Goal: Consume media (video, audio): Consume media (video, audio)

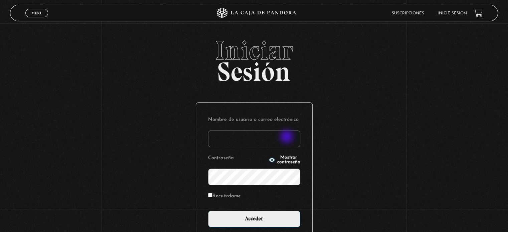
click at [287, 137] on input "Nombre de usuario o correo electrónico" at bounding box center [254, 139] width 92 height 17
type input "montoyaulloarachel@gmail.com"
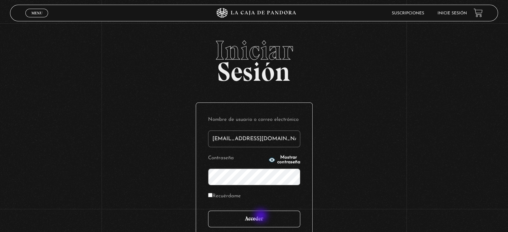
click at [261, 216] on input "Acceder" at bounding box center [254, 219] width 92 height 17
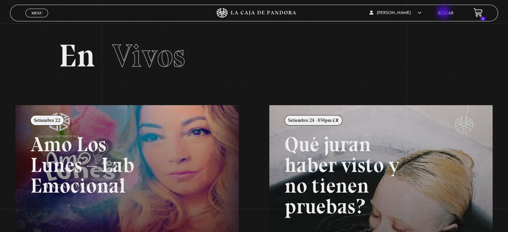
click at [444, 13] on link "Buscar" at bounding box center [446, 13] width 16 height 4
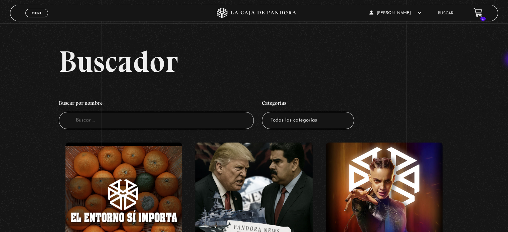
scroll to position [203, 0]
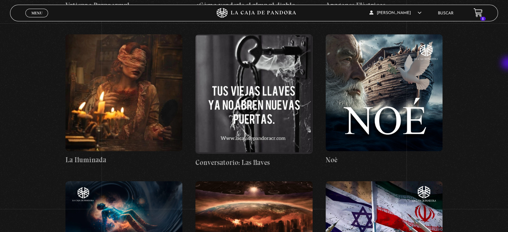
scroll to position [4635, 0]
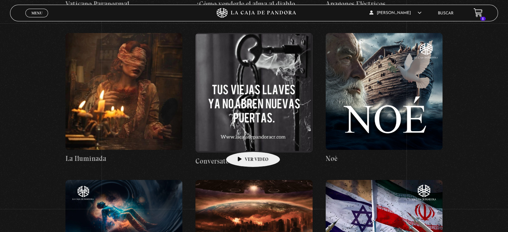
click at [242, 142] on figure at bounding box center [253, 93] width 117 height 120
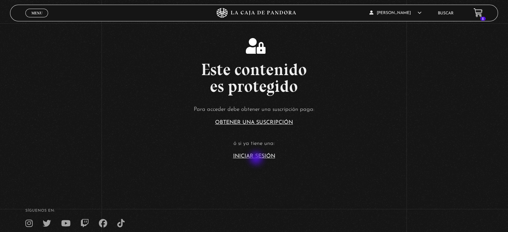
click at [257, 159] on section "Este contenido es protegido Para acceder debe obtener una suscripción paga: Obt…" at bounding box center [254, 93] width 508 height 186
click at [247, 152] on article "Para acceder debe obtener una suscripción paga: Obtener una suscripción ó si ya…" at bounding box center [254, 131] width 508 height 54
click at [248, 157] on link "Iniciar Sesión" at bounding box center [254, 156] width 42 height 5
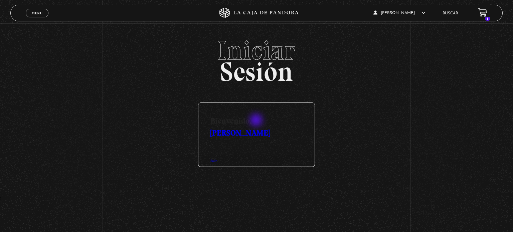
click at [257, 128] on link "[PERSON_NAME]" at bounding box center [239, 133] width 59 height 10
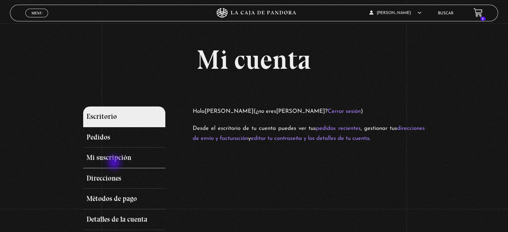
click at [115, 163] on link "Mi suscripción" at bounding box center [124, 158] width 82 height 21
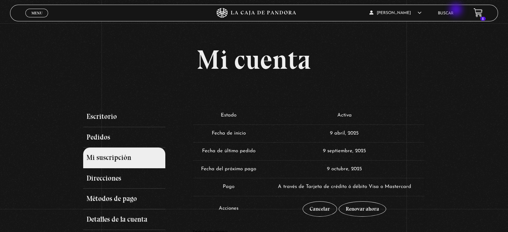
click at [453, 10] on li "Buscar" at bounding box center [446, 13] width 16 height 10
click at [442, 11] on link "Buscar" at bounding box center [446, 13] width 16 height 4
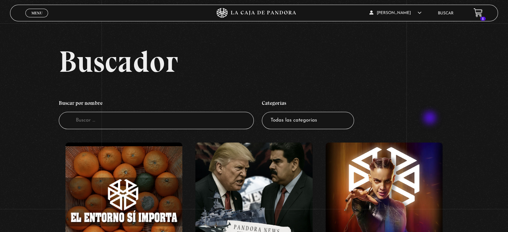
click at [430, 119] on ul "Buscar por nombre Buscador Categorías Todas las categorías 11:11 Humanitario (1…" at bounding box center [254, 112] width 390 height 39
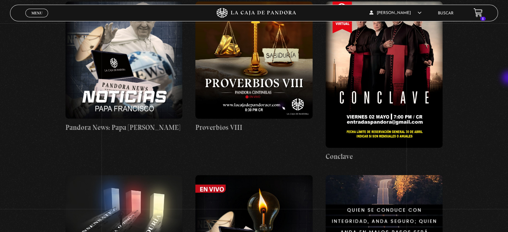
scroll to position [1275, 0]
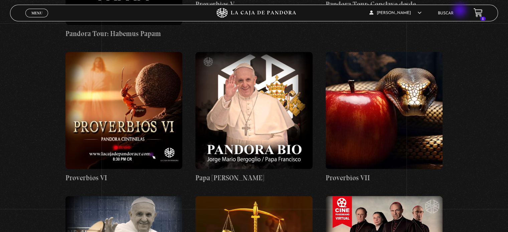
click at [449, 8] on li "Buscar" at bounding box center [446, 13] width 16 height 10
click at [450, 10] on li "Buscar" at bounding box center [446, 13] width 16 height 10
click at [451, 13] on link "Buscar" at bounding box center [446, 13] width 16 height 4
click at [450, 13] on link "Buscar" at bounding box center [446, 13] width 16 height 4
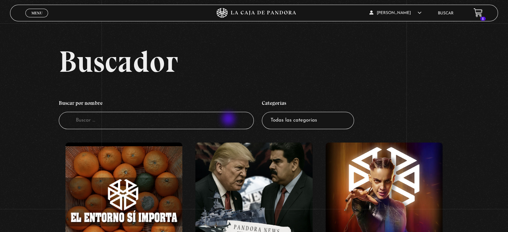
click at [229, 120] on input "Buscador" at bounding box center [156, 121] width 195 height 18
type input "llavdes"
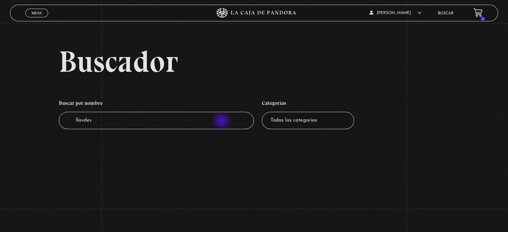
click at [222, 122] on input "llavdes" at bounding box center [156, 121] width 195 height 18
type input "llaves"
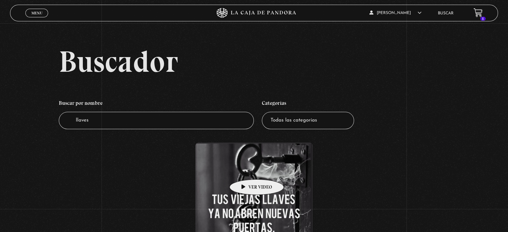
click at [246, 169] on figure at bounding box center [253, 203] width 117 height 120
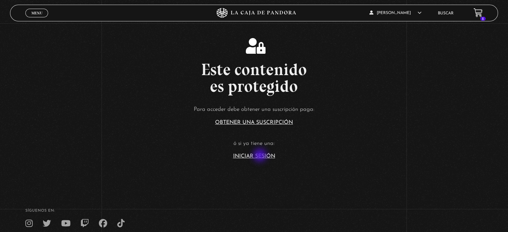
click at [260, 156] on link "Iniciar Sesión" at bounding box center [254, 156] width 42 height 5
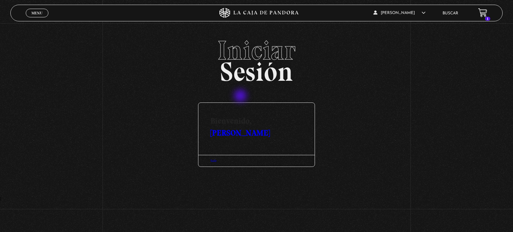
click at [241, 97] on section "Bienvenido, Aldana Montoya Salir" at bounding box center [256, 134] width 117 height 76
click at [219, 158] on div "Salir" at bounding box center [256, 161] width 116 height 12
click at [215, 160] on link "Salir" at bounding box center [213, 161] width 6 height 4
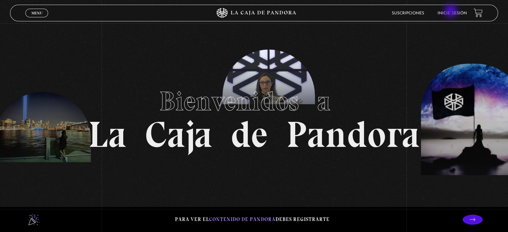
click at [451, 12] on link "Inicie sesión" at bounding box center [451, 13] width 29 height 4
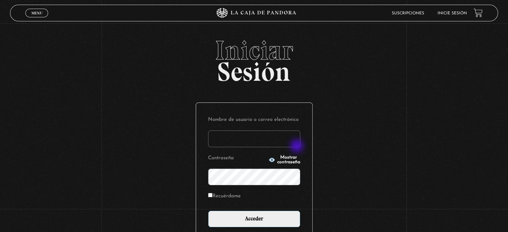
type input "[EMAIL_ADDRESS][DOMAIN_NAME]"
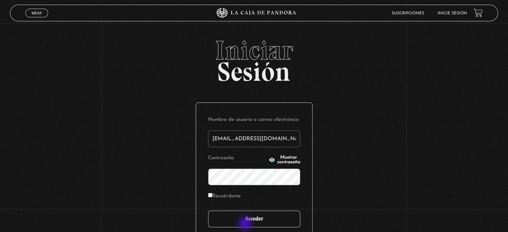
click at [246, 224] on input "Acceder" at bounding box center [254, 219] width 92 height 17
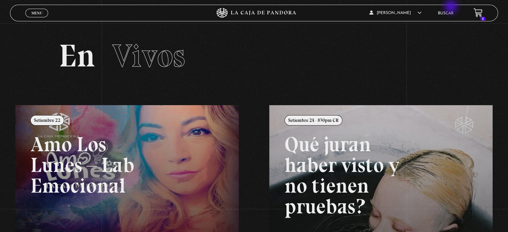
click at [451, 7] on div "Aldana Montoya En vivos Pandora Centinelas Mi cuenta Salir Buscar 1" at bounding box center [406, 13] width 152 height 16
click at [451, 10] on li "Buscar" at bounding box center [446, 13] width 16 height 10
click at [450, 14] on link "Buscar" at bounding box center [446, 13] width 16 height 4
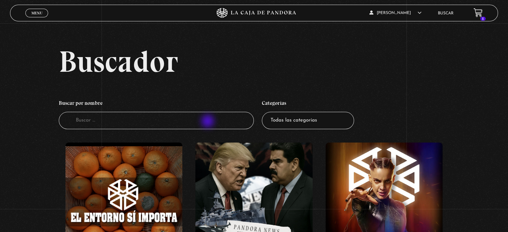
click at [208, 122] on input "Buscador" at bounding box center [156, 121] width 195 height 18
type input "t"
type input "llaves"
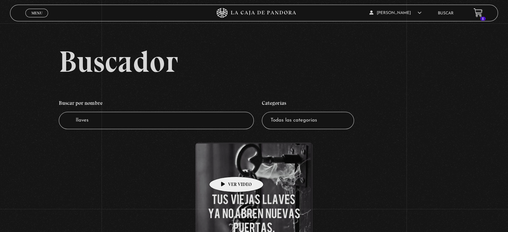
click at [226, 167] on figure at bounding box center [253, 203] width 117 height 120
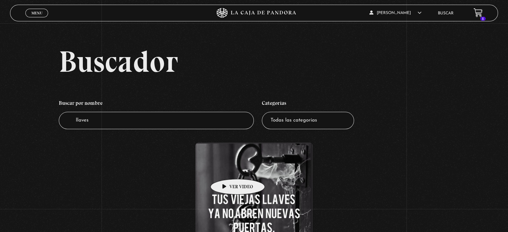
click at [231, 174] on figure at bounding box center [253, 203] width 117 height 120
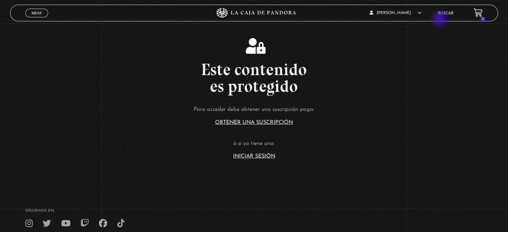
click at [440, 19] on div "[PERSON_NAME] En vivos Pandora Centinelas Mi cuenta Salir [GEOGRAPHIC_DATA] 1" at bounding box center [406, 13] width 152 height 16
click at [286, 126] on article "Para acceder debe obtener una suscripción paga: Obtener una suscripción ó si ya…" at bounding box center [254, 131] width 508 height 54
click at [282, 121] on link "Obtener una suscripción" at bounding box center [254, 122] width 78 height 5
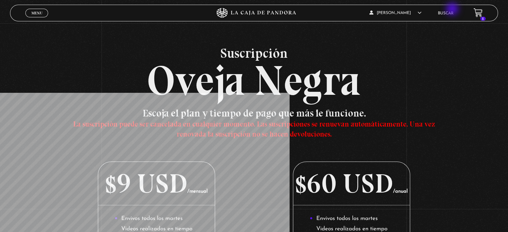
click at [453, 10] on li "Buscar" at bounding box center [446, 13] width 16 height 10
click at [449, 15] on link "Buscar" at bounding box center [446, 13] width 16 height 4
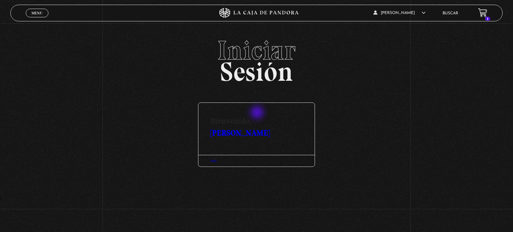
click at [258, 113] on h3 "Bienvenido, Aldana Montoya" at bounding box center [256, 121] width 116 height 36
click at [260, 128] on link "[PERSON_NAME]" at bounding box center [239, 133] width 59 height 10
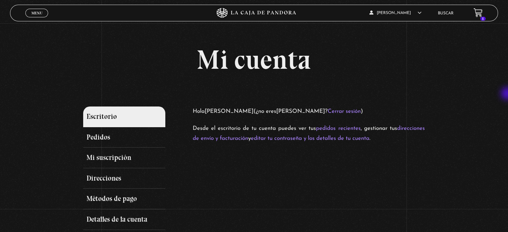
drag, startPoint x: 506, startPoint y: 85, endPoint x: 509, endPoint y: 98, distance: 13.3
click at [507, 98] on html "ingresar al sitio Ver Video Más Información Solicitar Por favor coloque su disp…" at bounding box center [254, 184] width 508 height 369
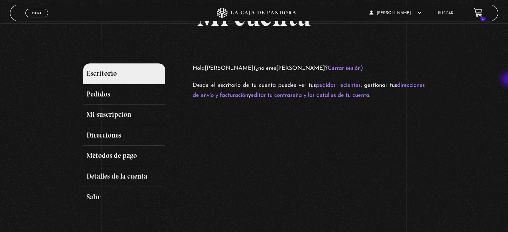
scroll to position [60, 0]
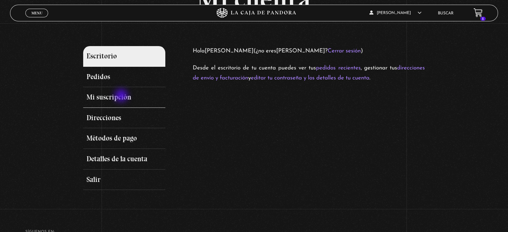
click at [122, 96] on link "Mi suscripción" at bounding box center [124, 97] width 82 height 21
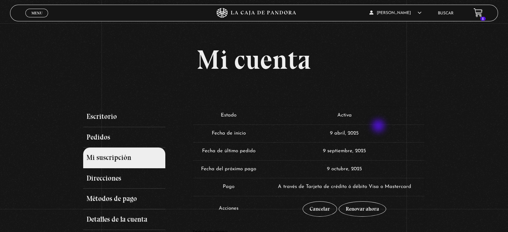
click at [375, 131] on td "9 abril, 2025" at bounding box center [344, 134] width 160 height 18
click at [369, 169] on td "9 octubre, 2025" at bounding box center [344, 169] width 160 height 18
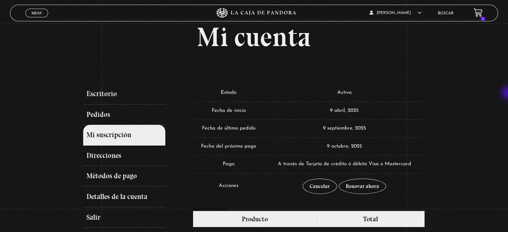
scroll to position [203, 0]
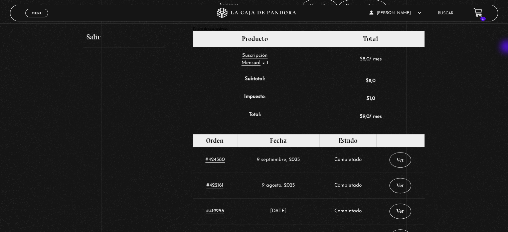
click at [507, 47] on div "Mi cuenta Escritorio Pedidos Mi suscripción Direcciones Métodos de pago Detalle…" at bounding box center [254, 119] width 508 height 553
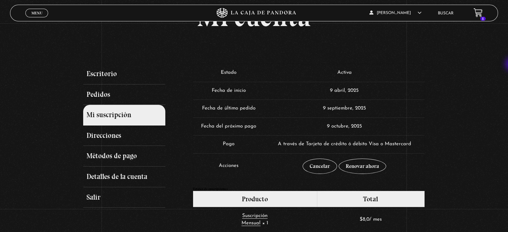
scroll to position [44, 0]
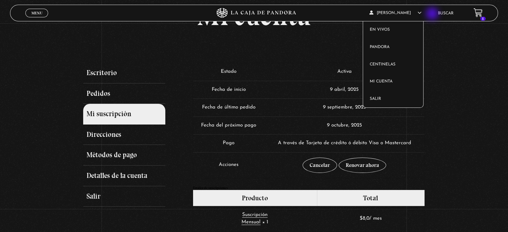
click at [430, 14] on article "[PERSON_NAME] En vivos Pandora Centinelas Mi cuenta Salir" at bounding box center [399, 13] width 61 height 16
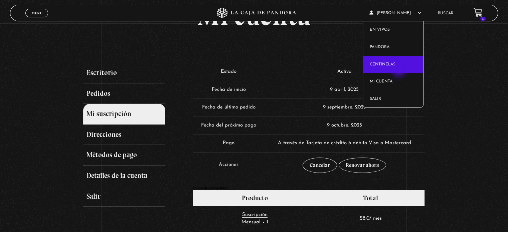
click at [399, 71] on link "Centinelas" at bounding box center [393, 64] width 60 height 17
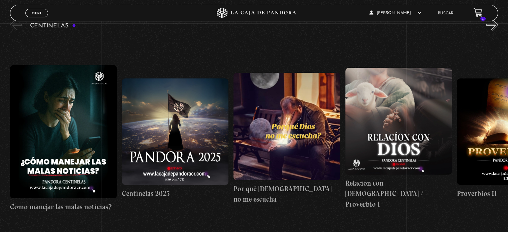
scroll to position [85, 0]
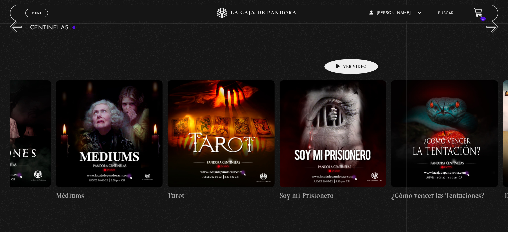
scroll to position [0, 6997]
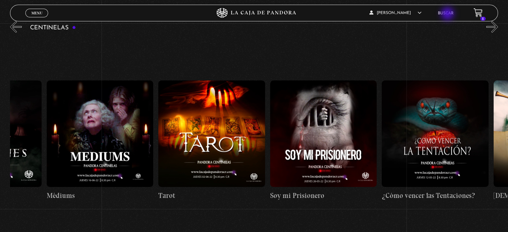
click at [448, 14] on link "Buscar" at bounding box center [446, 13] width 16 height 4
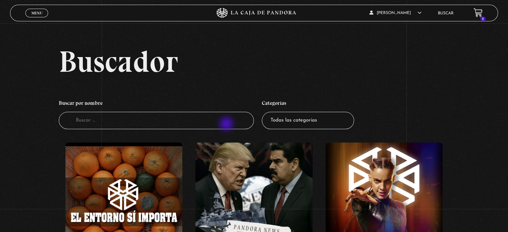
click at [227, 125] on input "Buscador" at bounding box center [156, 121] width 195 height 18
type input "llaves"
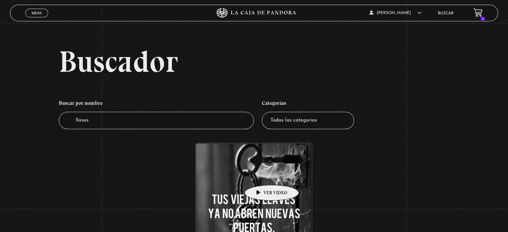
click at [261, 175] on figure at bounding box center [253, 203] width 117 height 120
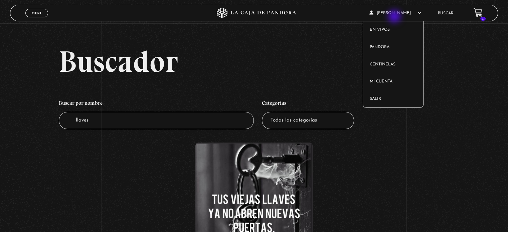
click at [395, 17] on article "Aldana Montoya En vivos Pandora Centinelas Mi cuenta Salir" at bounding box center [399, 13] width 61 height 16
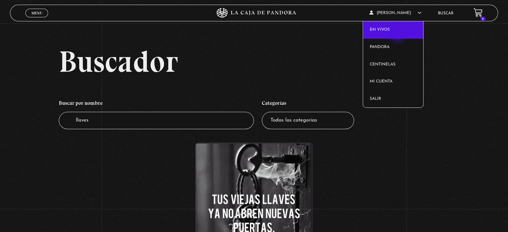
click at [398, 35] on link "En vivos" at bounding box center [393, 29] width 60 height 17
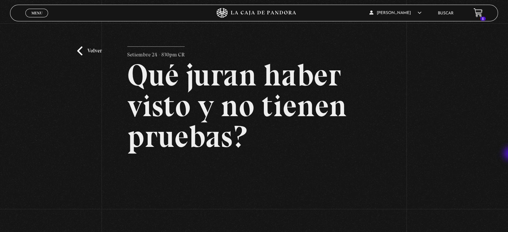
scroll to position [189, 0]
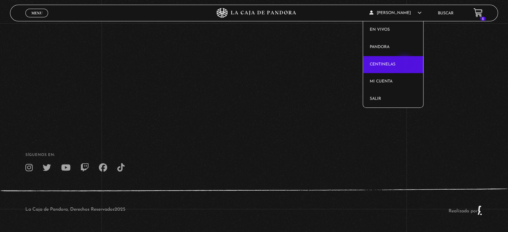
click at [405, 63] on link "Centinelas" at bounding box center [393, 64] width 60 height 17
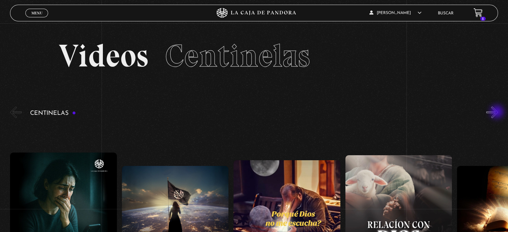
click at [498, 113] on button "»" at bounding box center [492, 112] width 12 height 12
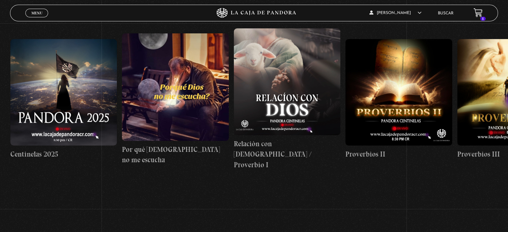
scroll to position [126, 0]
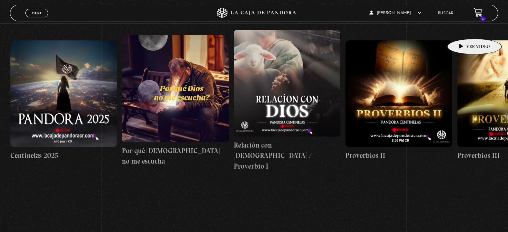
click at [464, 29] on link "Proverbios III" at bounding box center [510, 101] width 106 height 206
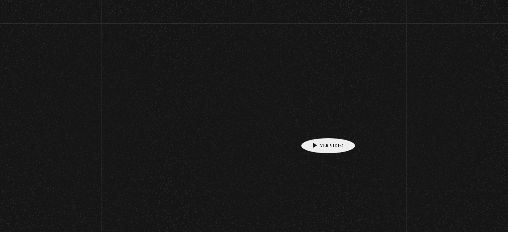
scroll to position [126, 0]
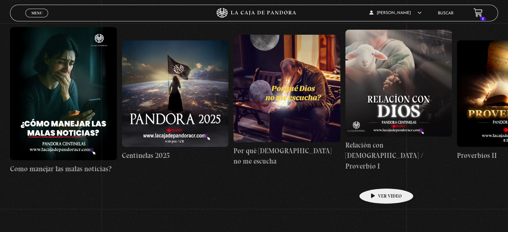
click at [376, 178] on link "Relación con [DEMOGRAPHIC_DATA] / Proverbio I" at bounding box center [398, 101] width 106 height 206
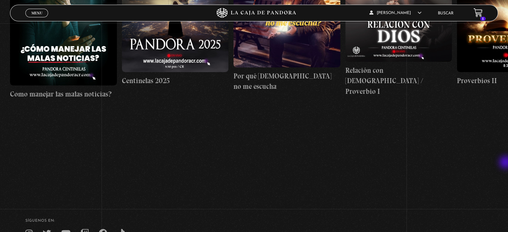
scroll to position [198, 0]
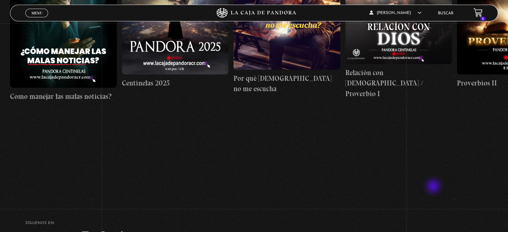
click at [434, 187] on div "Menu Cerrar Aldana Montoya En vivos Pandora Centinelas Mi cuenta Salir Buscar 1…" at bounding box center [254, 62] width 508 height 475
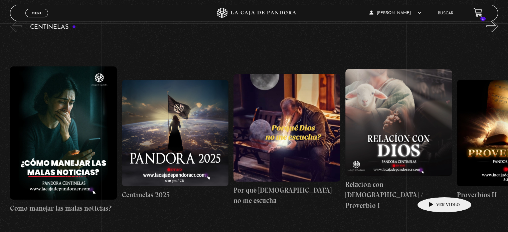
scroll to position [64, 0]
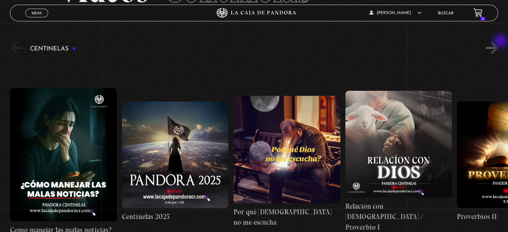
click at [498, 42] on button "»" at bounding box center [492, 48] width 12 height 12
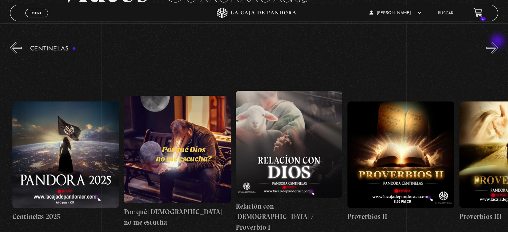
click at [498, 42] on button "»" at bounding box center [492, 48] width 12 height 12
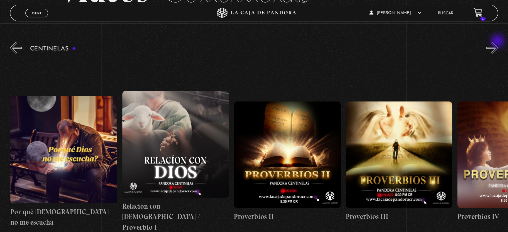
click at [498, 42] on button "»" at bounding box center [492, 48] width 12 height 12
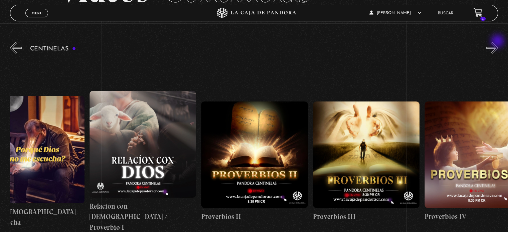
click at [498, 42] on button "»" at bounding box center [492, 48] width 12 height 12
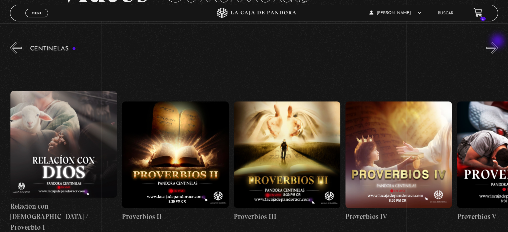
click at [498, 42] on button "»" at bounding box center [492, 48] width 12 height 12
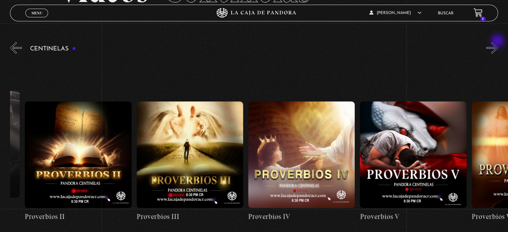
click at [498, 42] on button "»" at bounding box center [492, 48] width 12 height 12
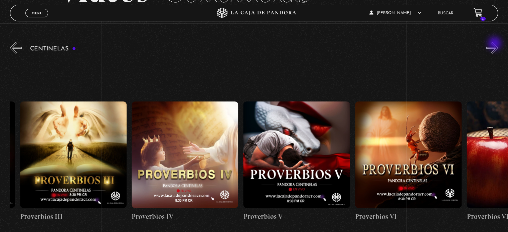
click at [495, 44] on button "»" at bounding box center [492, 48] width 12 height 12
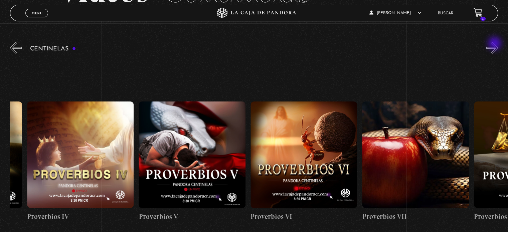
click at [495, 44] on button "»" at bounding box center [492, 48] width 12 height 12
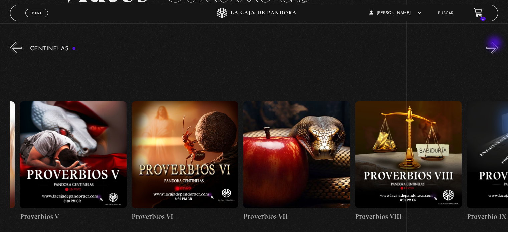
click at [495, 44] on button "»" at bounding box center [492, 48] width 12 height 12
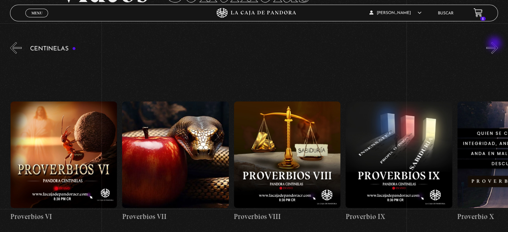
click at [495, 44] on button "»" at bounding box center [492, 48] width 12 height 12
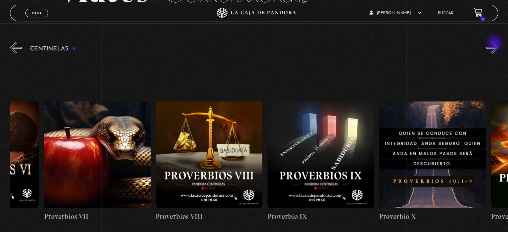
click at [495, 44] on button "»" at bounding box center [492, 48] width 12 height 12
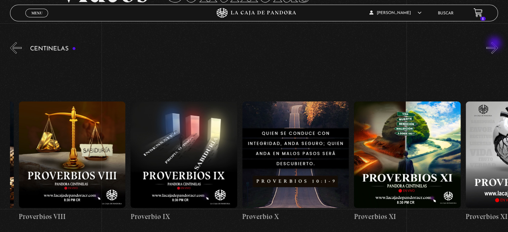
click at [495, 44] on button "»" at bounding box center [492, 48] width 12 height 12
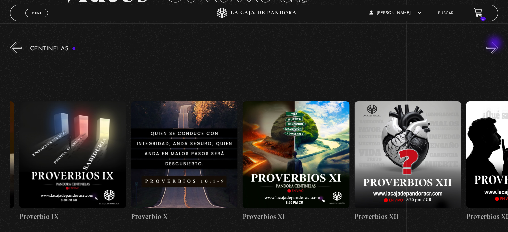
click at [495, 44] on button "»" at bounding box center [492, 48] width 12 height 12
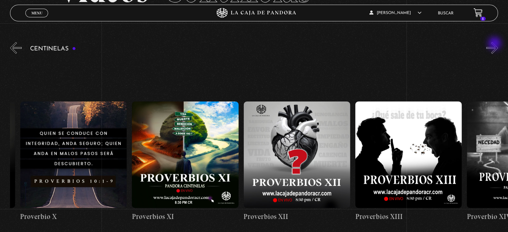
click at [495, 44] on button "»" at bounding box center [492, 48] width 12 height 12
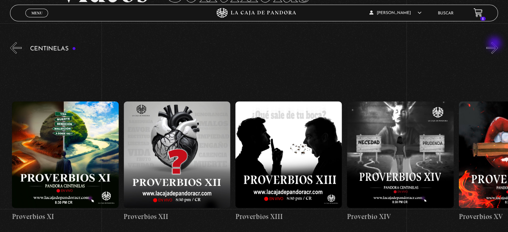
click at [495, 44] on button "»" at bounding box center [492, 48] width 12 height 12
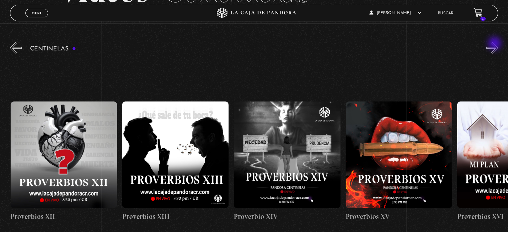
click at [495, 44] on button "»" at bounding box center [492, 48] width 12 height 12
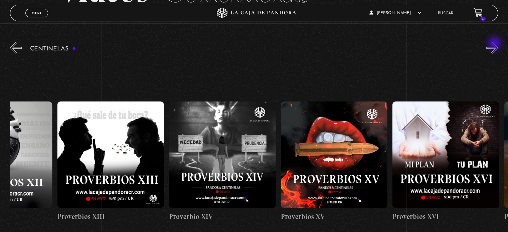
click at [495, 44] on button "»" at bounding box center [492, 48] width 12 height 12
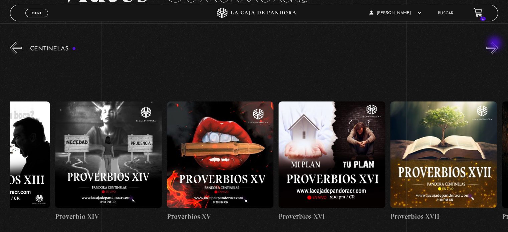
click at [495, 44] on button "»" at bounding box center [492, 48] width 12 height 12
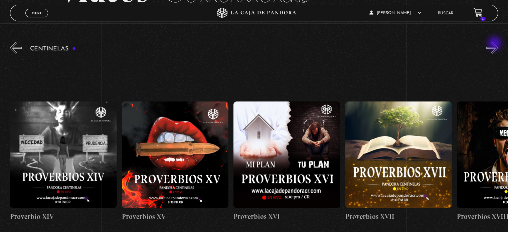
click at [495, 44] on button "»" at bounding box center [492, 48] width 12 height 12
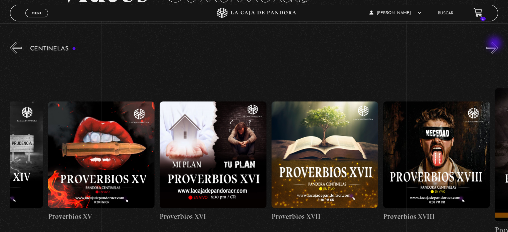
click at [495, 44] on button "»" at bounding box center [492, 48] width 12 height 12
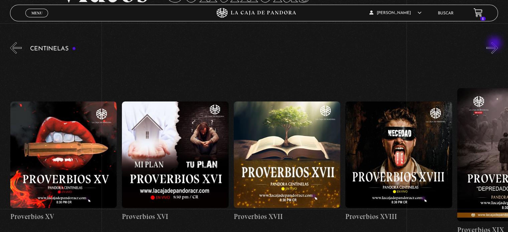
click at [495, 44] on button "»" at bounding box center [492, 48] width 12 height 12
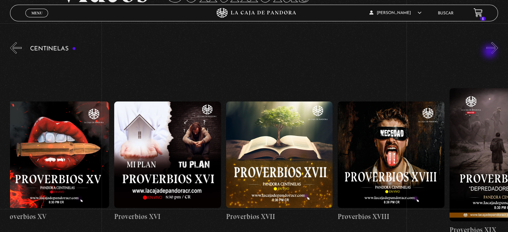
click at [488, 55] on div "Centinelas" at bounding box center [259, 153] width 498 height 224
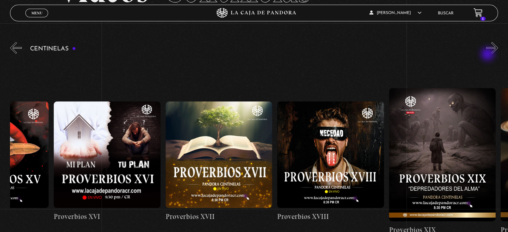
click at [488, 55] on div "Centinelas" at bounding box center [259, 153] width 498 height 224
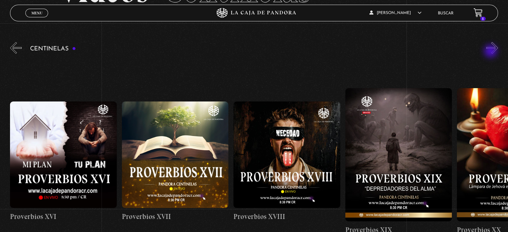
click at [491, 52] on button "»" at bounding box center [492, 48] width 12 height 12
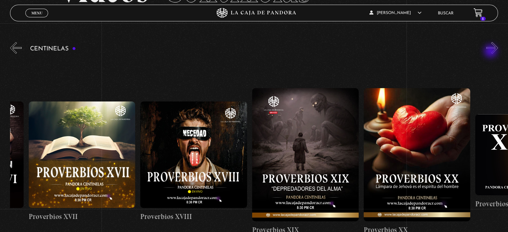
click at [491, 52] on button "»" at bounding box center [492, 48] width 12 height 12
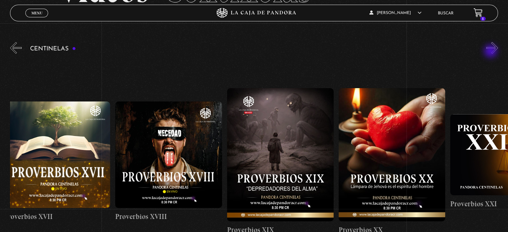
click at [491, 52] on button "»" at bounding box center [492, 48] width 12 height 12
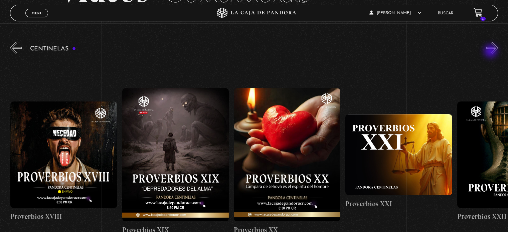
click at [491, 52] on button "»" at bounding box center [492, 48] width 12 height 12
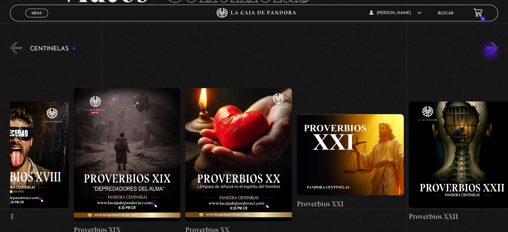
click at [491, 52] on button "»" at bounding box center [492, 48] width 12 height 12
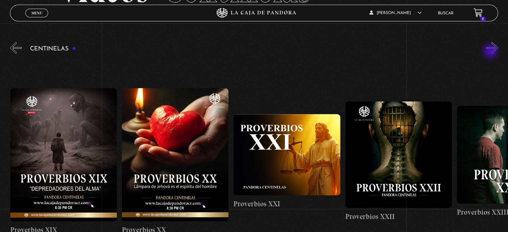
click at [491, 52] on button "»" at bounding box center [492, 48] width 12 height 12
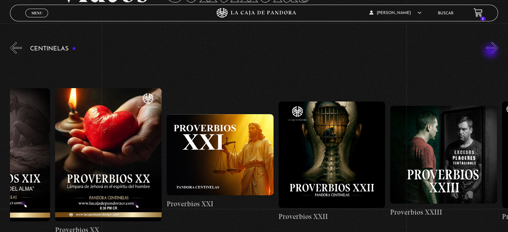
click at [491, 52] on button "»" at bounding box center [492, 48] width 12 height 12
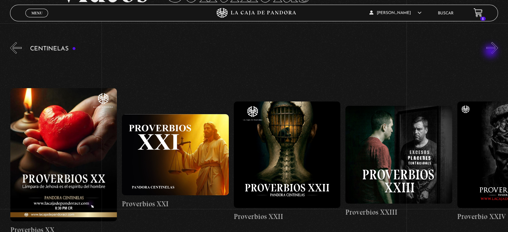
click at [491, 52] on button "»" at bounding box center [492, 48] width 12 height 12
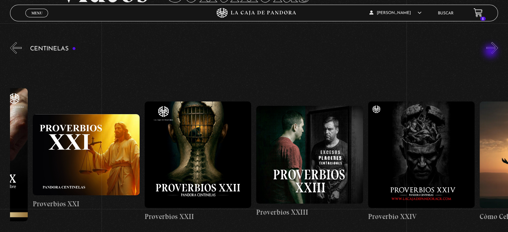
click at [491, 52] on button "»" at bounding box center [492, 48] width 12 height 12
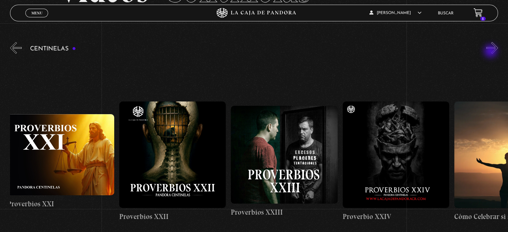
click at [491, 52] on button "»" at bounding box center [492, 48] width 12 height 12
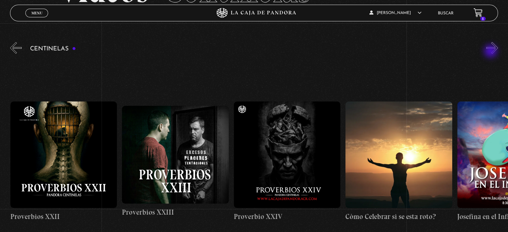
click at [491, 52] on button "»" at bounding box center [492, 48] width 12 height 12
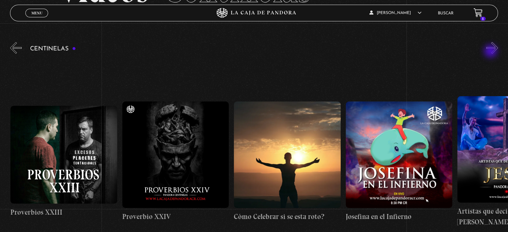
click at [491, 52] on button "»" at bounding box center [492, 48] width 12 height 12
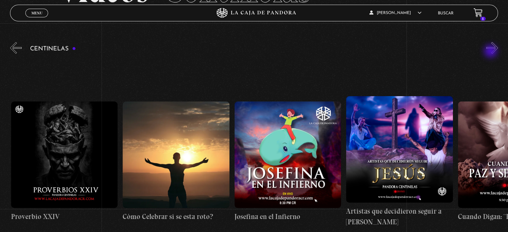
scroll to position [0, 2903]
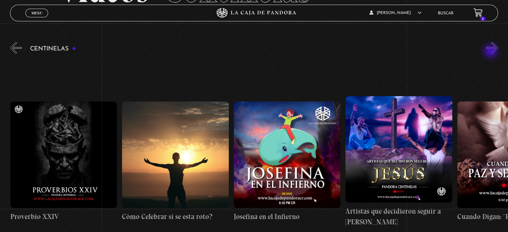
click at [491, 52] on button "»" at bounding box center [492, 48] width 12 height 12
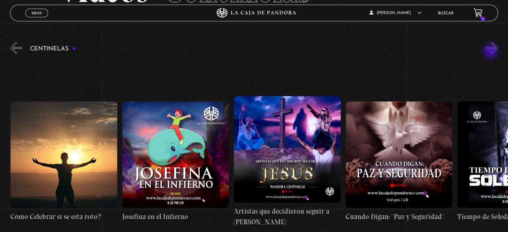
click at [491, 52] on button "»" at bounding box center [492, 48] width 12 height 12
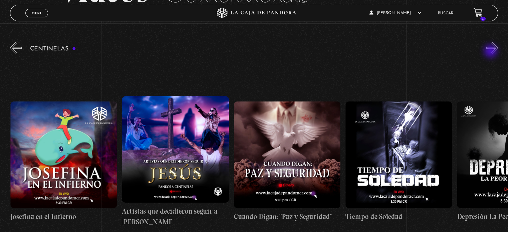
scroll to position [0, 3126]
click at [491, 52] on button "»" at bounding box center [492, 48] width 12 height 12
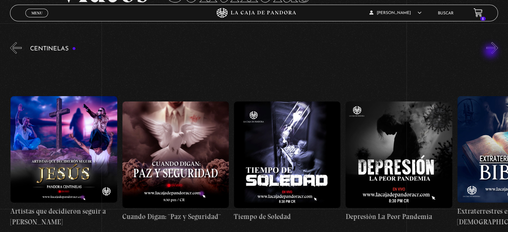
click at [491, 52] on button "»" at bounding box center [492, 48] width 12 height 12
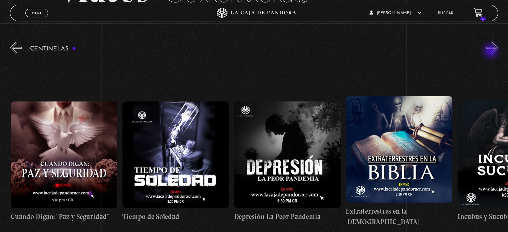
click at [491, 52] on button "»" at bounding box center [492, 48] width 12 height 12
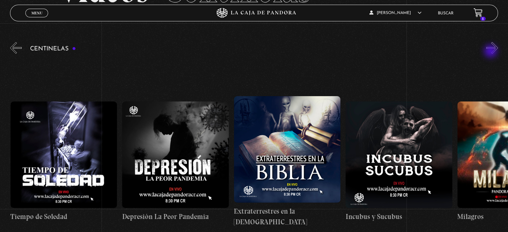
click at [491, 52] on button "»" at bounding box center [492, 48] width 12 height 12
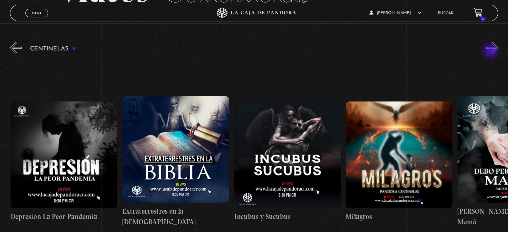
click at [491, 52] on button "»" at bounding box center [492, 48] width 12 height 12
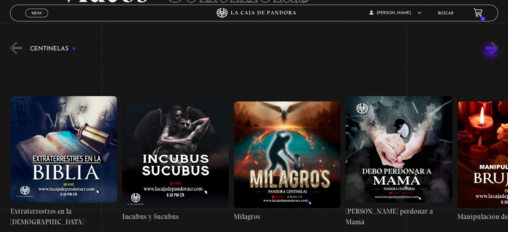
click at [491, 52] on button "»" at bounding box center [492, 48] width 12 height 12
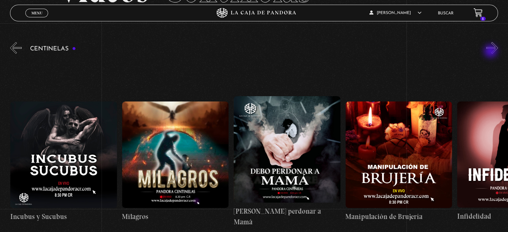
click at [491, 52] on button "»" at bounding box center [492, 48] width 12 height 12
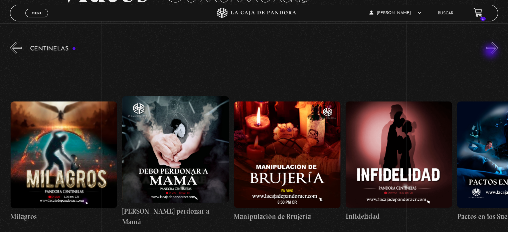
click at [491, 52] on button "»" at bounding box center [492, 48] width 12 height 12
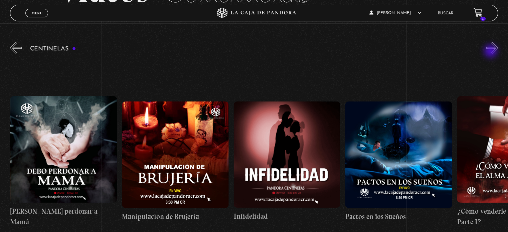
scroll to position [0, 4019]
click at [491, 52] on button "»" at bounding box center [492, 48] width 12 height 12
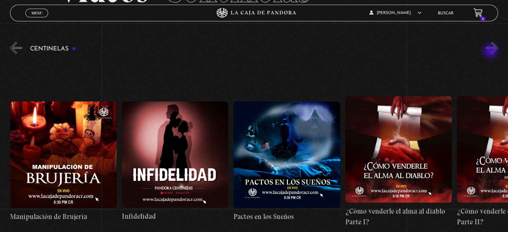
click at [491, 52] on button "»" at bounding box center [492, 48] width 12 height 12
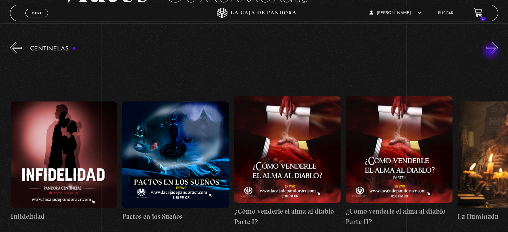
click at [491, 52] on button "»" at bounding box center [492, 48] width 12 height 12
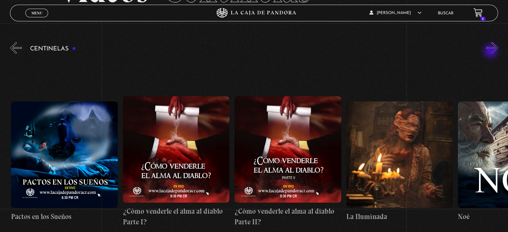
click at [491, 52] on button "»" at bounding box center [492, 48] width 12 height 12
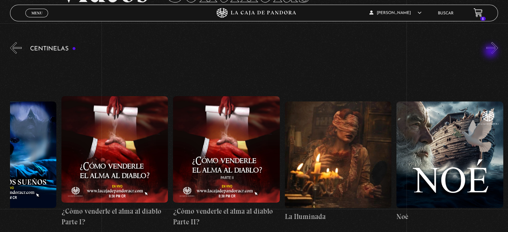
click at [491, 52] on button "»" at bounding box center [492, 48] width 12 height 12
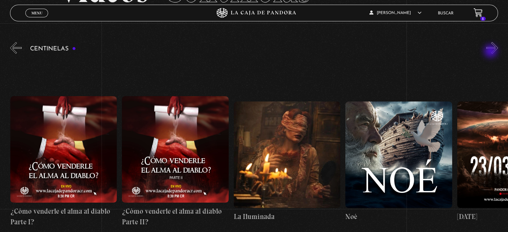
click at [491, 52] on button "»" at bounding box center [492, 48] width 12 height 12
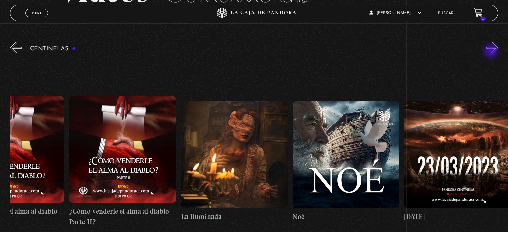
click at [491, 52] on button "»" at bounding box center [492, 48] width 12 height 12
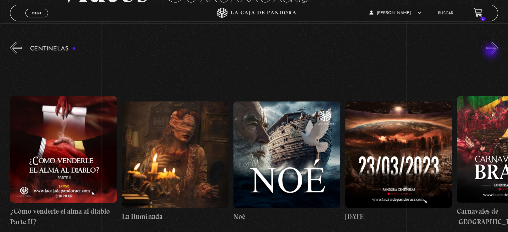
click at [491, 52] on button "»" at bounding box center [492, 48] width 12 height 12
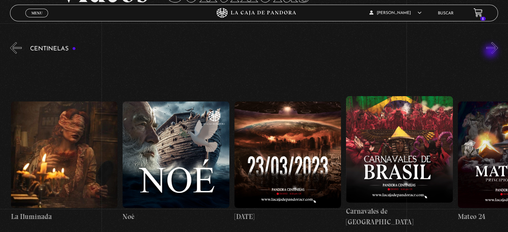
click at [491, 52] on button "»" at bounding box center [492, 48] width 12 height 12
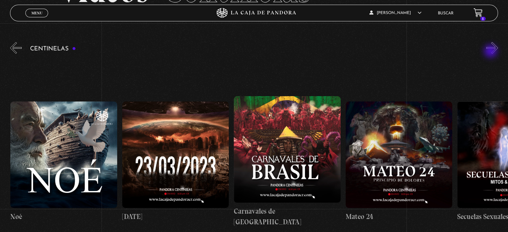
click at [491, 52] on button "»" at bounding box center [492, 48] width 12 height 12
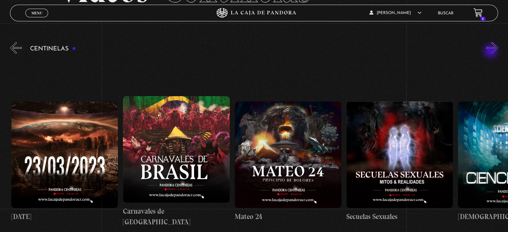
scroll to position [0, 4912]
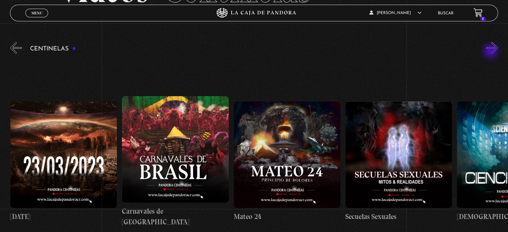
click at [491, 52] on button "»" at bounding box center [492, 48] width 12 height 12
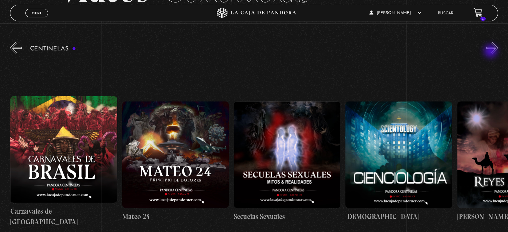
click at [491, 52] on button "»" at bounding box center [492, 48] width 12 height 12
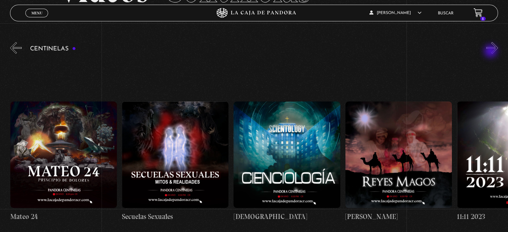
click at [491, 52] on button "»" at bounding box center [492, 48] width 12 height 12
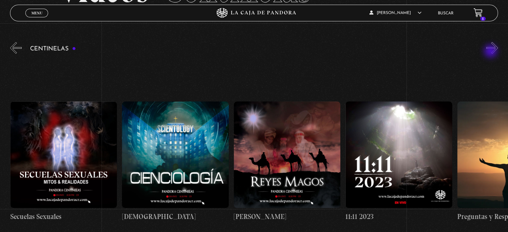
click at [491, 52] on button "»" at bounding box center [492, 48] width 12 height 12
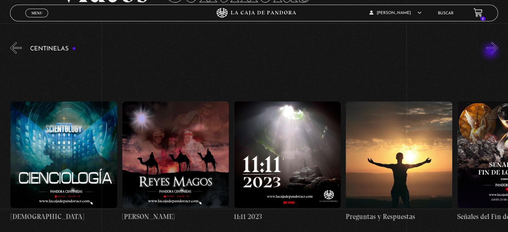
scroll to position [0, 5359]
click at [16, 50] on button "«" at bounding box center [16, 48] width 12 height 12
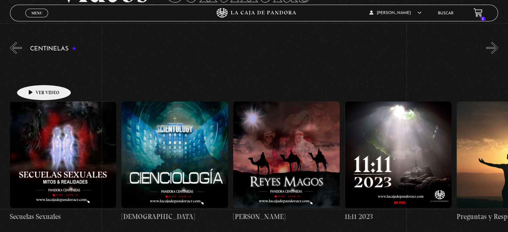
scroll to position [0, 5248]
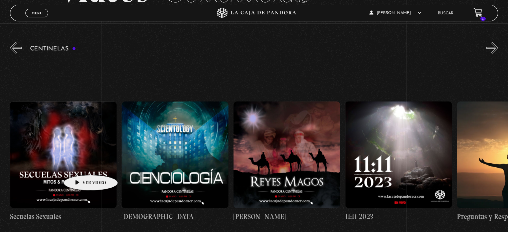
click at [80, 165] on figure at bounding box center [63, 154] width 106 height 106
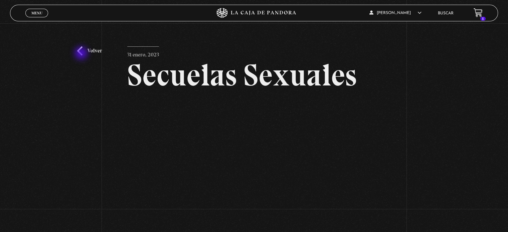
click at [82, 54] on link "Volver" at bounding box center [89, 50] width 25 height 9
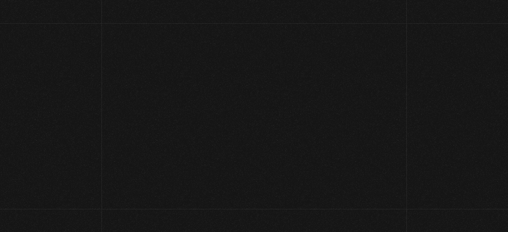
scroll to position [68, 0]
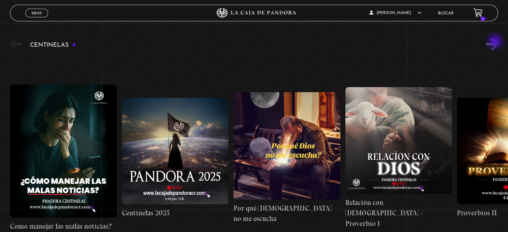
click at [495, 41] on button "»" at bounding box center [492, 44] width 12 height 12
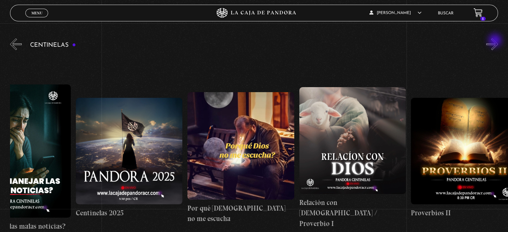
click at [495, 41] on button "»" at bounding box center [492, 44] width 12 height 12
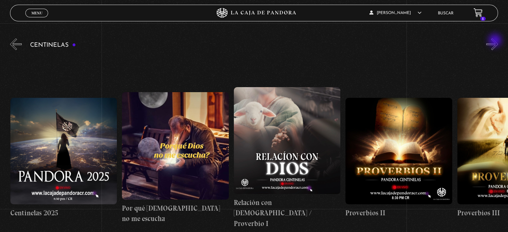
click at [495, 41] on button "»" at bounding box center [492, 44] width 12 height 12
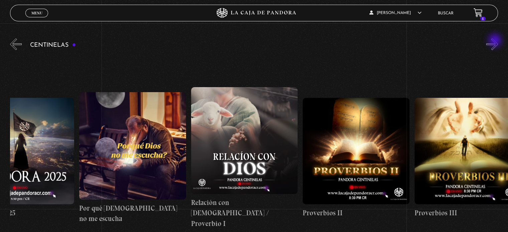
click at [495, 41] on button "»" at bounding box center [492, 44] width 12 height 12
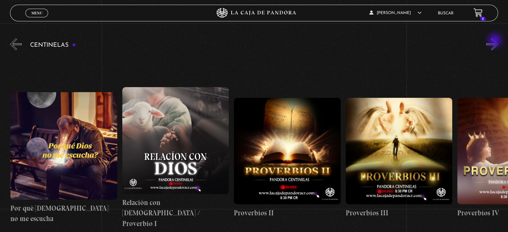
click at [495, 41] on button "»" at bounding box center [492, 44] width 12 height 12
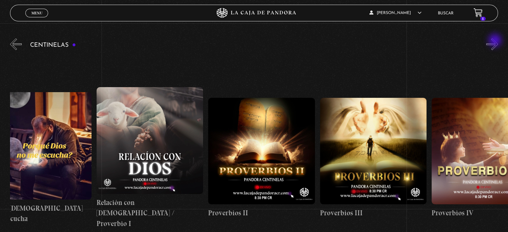
click at [495, 41] on button "»" at bounding box center [492, 44] width 12 height 12
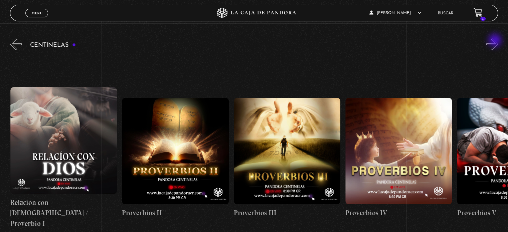
click at [495, 41] on button "»" at bounding box center [492, 44] width 12 height 12
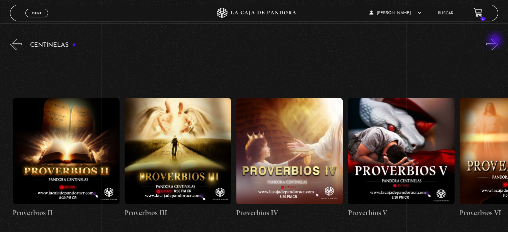
click at [495, 41] on button "»" at bounding box center [492, 44] width 12 height 12
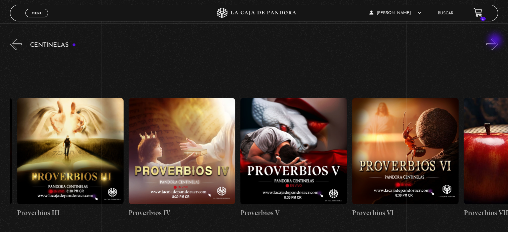
click at [495, 41] on button "»" at bounding box center [492, 44] width 12 height 12
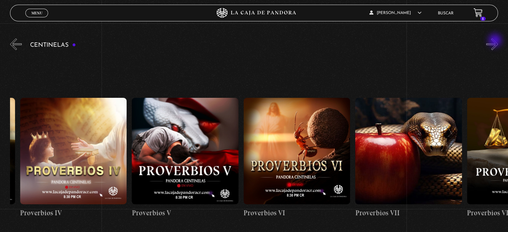
click at [495, 41] on button "»" at bounding box center [492, 44] width 12 height 12
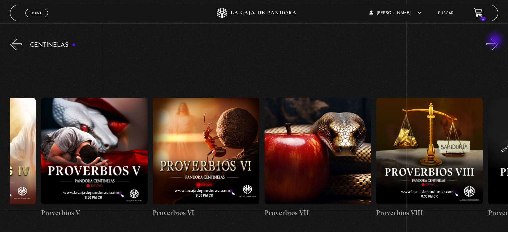
click at [495, 41] on button "»" at bounding box center [492, 44] width 12 height 12
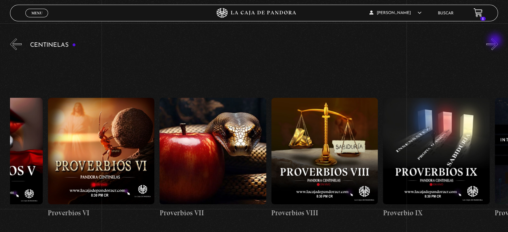
click at [495, 41] on button "»" at bounding box center [492, 44] width 12 height 12
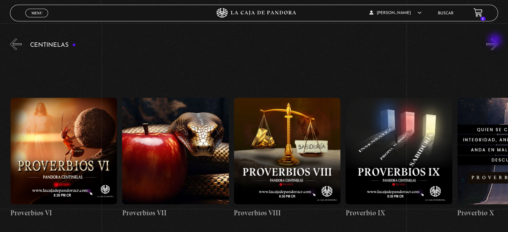
click at [495, 41] on button "»" at bounding box center [492, 44] width 12 height 12
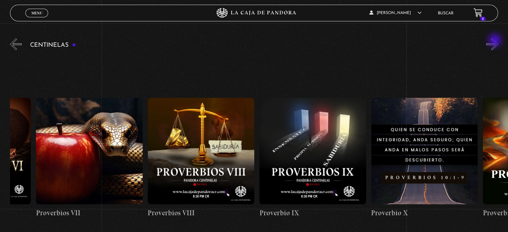
click at [495, 41] on button "»" at bounding box center [492, 44] width 12 height 12
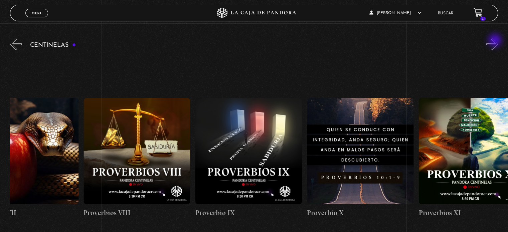
click at [495, 41] on button "»" at bounding box center [492, 44] width 12 height 12
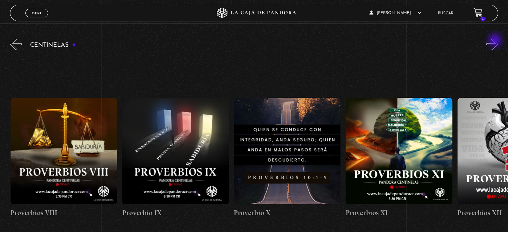
click at [495, 41] on button "»" at bounding box center [492, 44] width 12 height 12
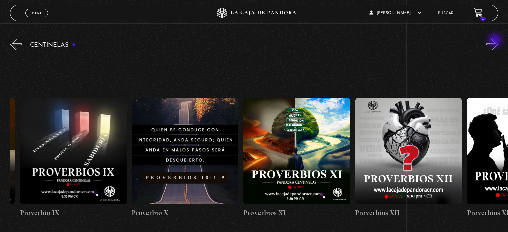
click at [495, 41] on button "»" at bounding box center [492, 44] width 12 height 12
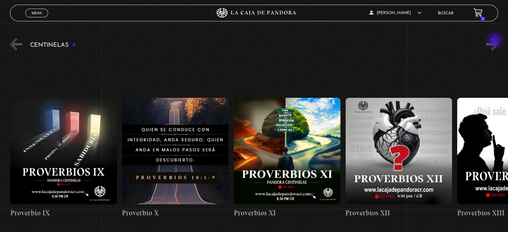
click at [495, 41] on button "»" at bounding box center [492, 44] width 12 height 12
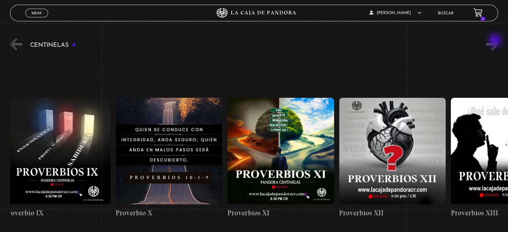
click at [495, 41] on button "»" at bounding box center [492, 44] width 12 height 12
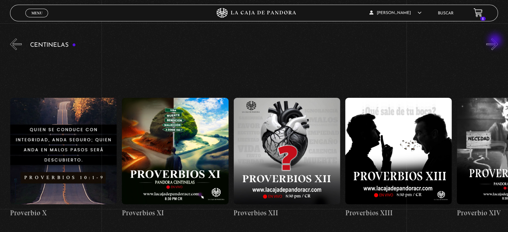
click at [495, 41] on button "»" at bounding box center [492, 44] width 12 height 12
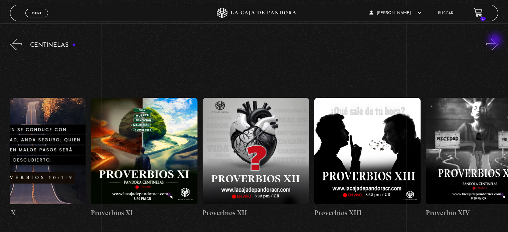
click at [495, 41] on button "»" at bounding box center [492, 44] width 12 height 12
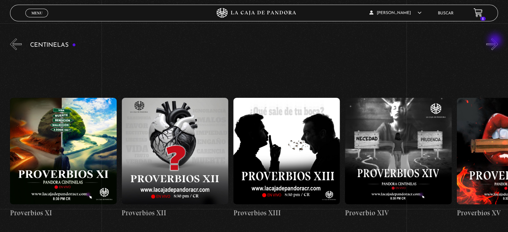
click at [495, 41] on button "»" at bounding box center [492, 44] width 12 height 12
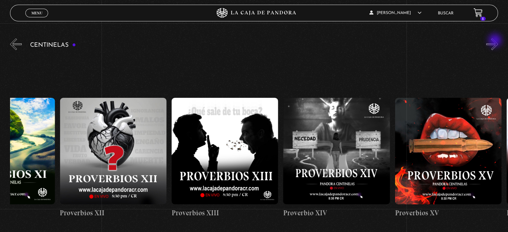
click at [495, 41] on button "»" at bounding box center [492, 44] width 12 height 12
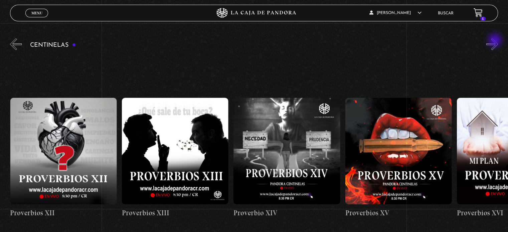
click at [495, 41] on button "»" at bounding box center [492, 44] width 12 height 12
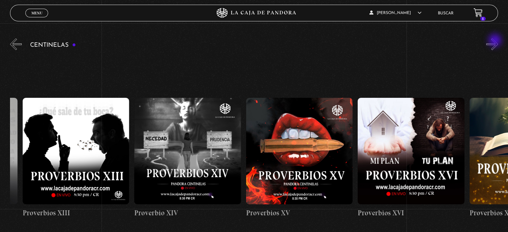
click at [495, 41] on button "»" at bounding box center [492, 44] width 12 height 12
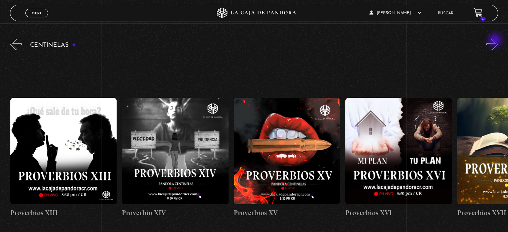
click at [495, 41] on button "»" at bounding box center [492, 44] width 12 height 12
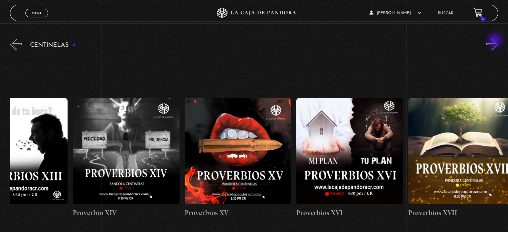
click at [495, 41] on button "»" at bounding box center [492, 44] width 12 height 12
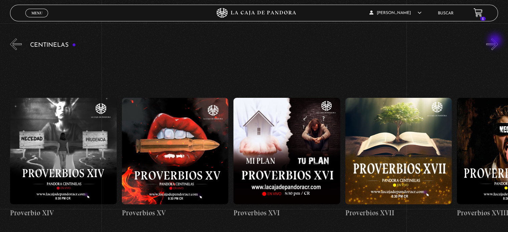
click at [495, 41] on button "»" at bounding box center [492, 44] width 12 height 12
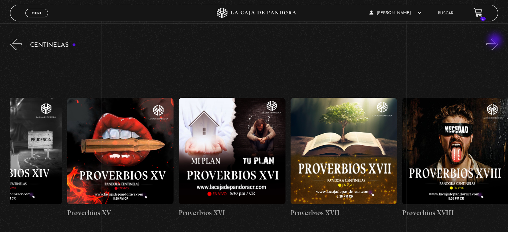
click at [495, 41] on button "»" at bounding box center [492, 44] width 12 height 12
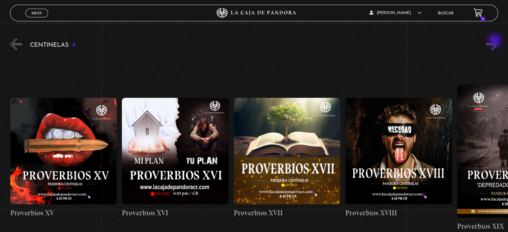
click at [495, 41] on button "»" at bounding box center [492, 44] width 12 height 12
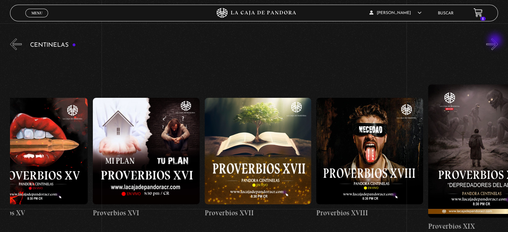
click at [495, 41] on button "»" at bounding box center [492, 44] width 12 height 12
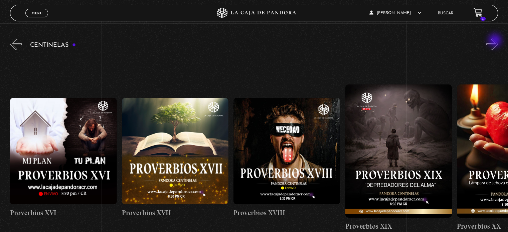
click at [495, 41] on button "»" at bounding box center [492, 44] width 12 height 12
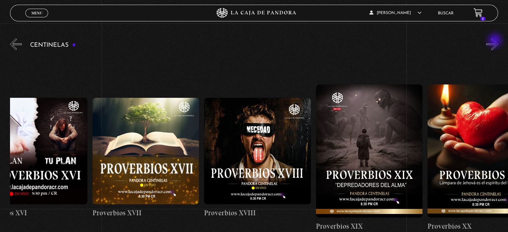
click at [495, 41] on button "»" at bounding box center [492, 44] width 12 height 12
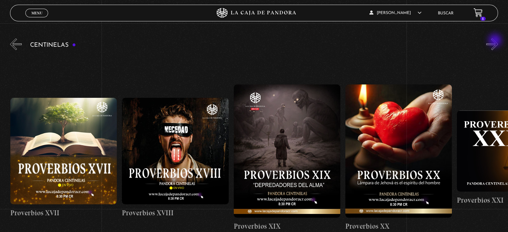
click at [495, 41] on button "»" at bounding box center [492, 44] width 12 height 12
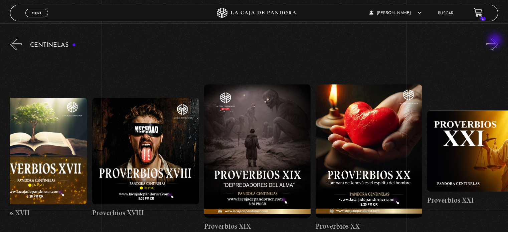
click at [495, 41] on button "»" at bounding box center [492, 44] width 12 height 12
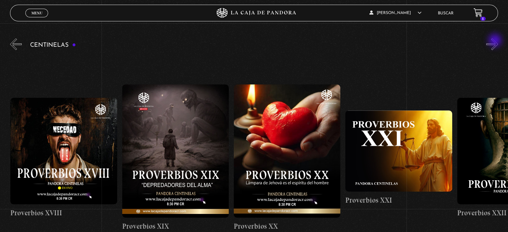
click at [495, 41] on button "»" at bounding box center [492, 44] width 12 height 12
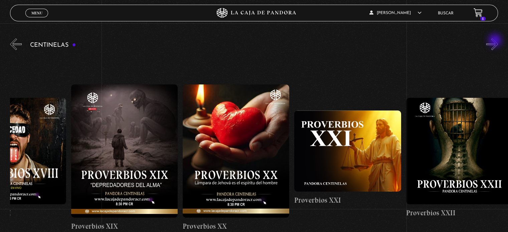
click at [495, 41] on button "»" at bounding box center [492, 44] width 12 height 12
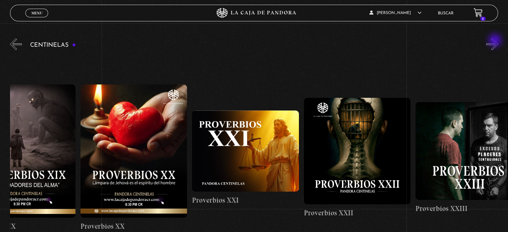
click at [495, 41] on button "»" at bounding box center [492, 44] width 12 height 12
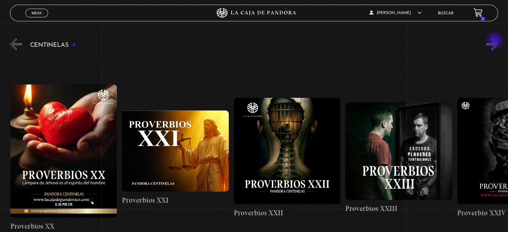
click at [495, 41] on button "»" at bounding box center [492, 44] width 12 height 12
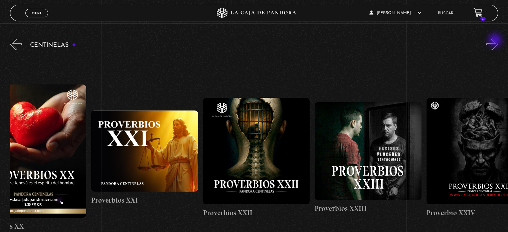
click at [495, 41] on button "»" at bounding box center [492, 44] width 12 height 12
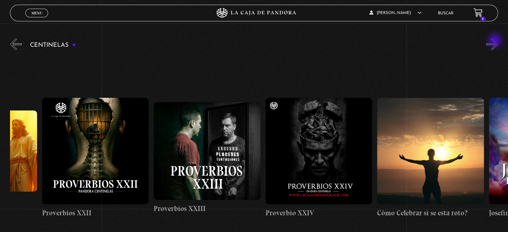
click at [495, 41] on button "»" at bounding box center [492, 44] width 12 height 12
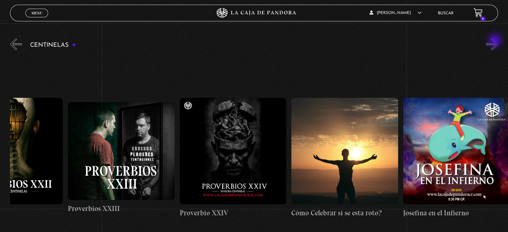
click at [495, 41] on button "»" at bounding box center [492, 44] width 12 height 12
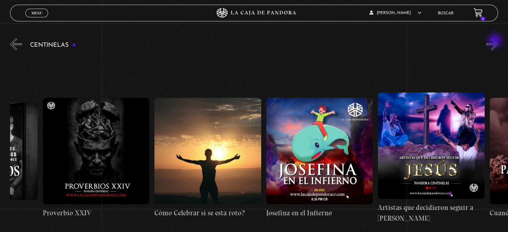
click at [495, 41] on button "»" at bounding box center [492, 44] width 12 height 12
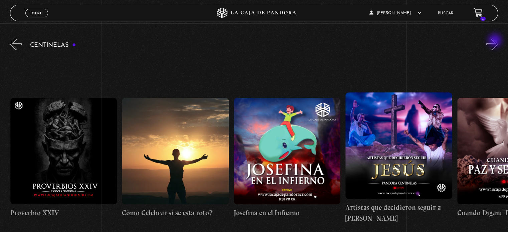
click at [495, 41] on button "»" at bounding box center [492, 44] width 12 height 12
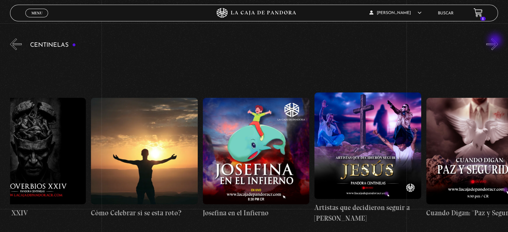
click at [495, 41] on button "»" at bounding box center [492, 44] width 12 height 12
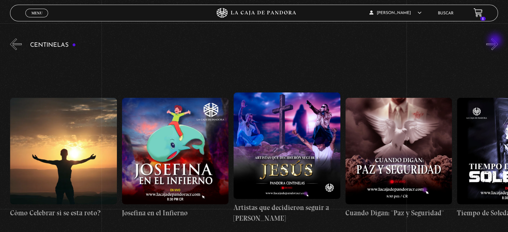
click at [495, 41] on button "»" at bounding box center [492, 44] width 12 height 12
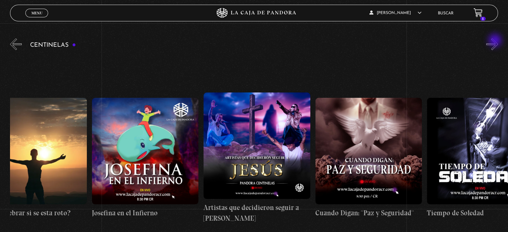
click at [495, 41] on button "»" at bounding box center [492, 44] width 12 height 12
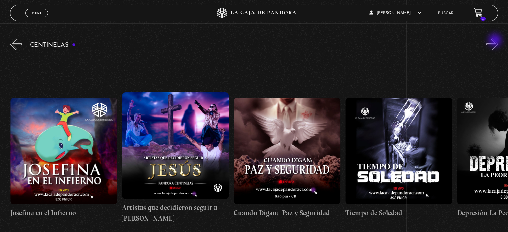
click at [495, 41] on button "»" at bounding box center [492, 44] width 12 height 12
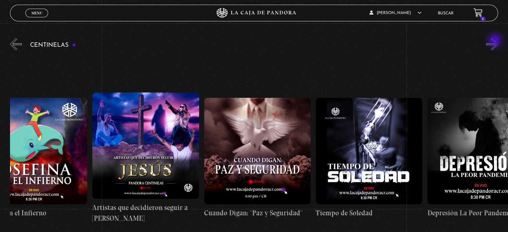
click at [495, 41] on button "»" at bounding box center [492, 44] width 12 height 12
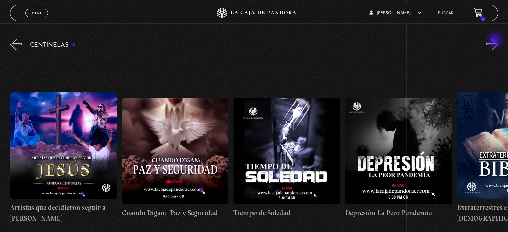
click at [495, 41] on button "»" at bounding box center [492, 44] width 12 height 12
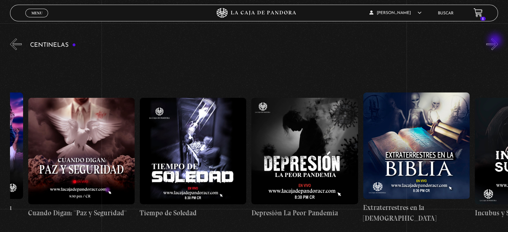
click at [495, 41] on button "»" at bounding box center [492, 44] width 12 height 12
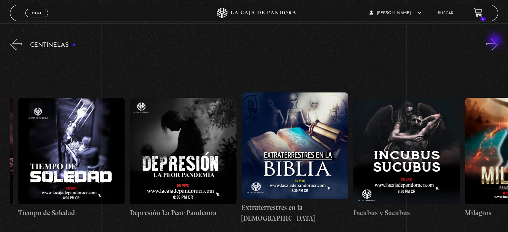
click at [495, 41] on button "»" at bounding box center [492, 44] width 12 height 12
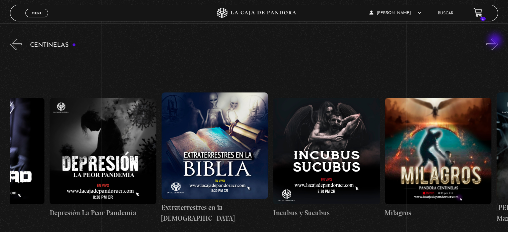
click at [495, 41] on button "»" at bounding box center [492, 44] width 12 height 12
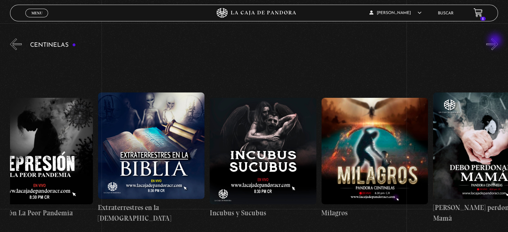
click at [495, 41] on button "»" at bounding box center [492, 44] width 12 height 12
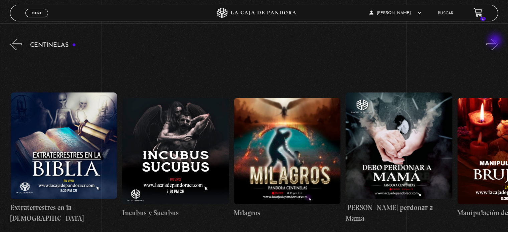
click at [495, 41] on button "»" at bounding box center [492, 44] width 12 height 12
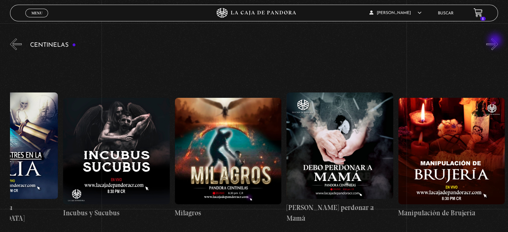
click at [495, 41] on button "»" at bounding box center [492, 44] width 12 height 12
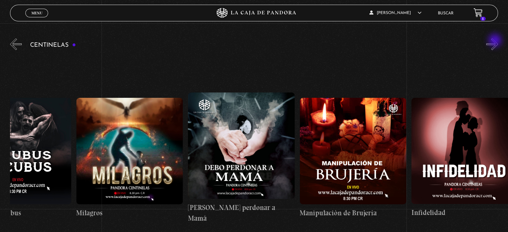
click at [495, 41] on button "»" at bounding box center [492, 44] width 12 height 12
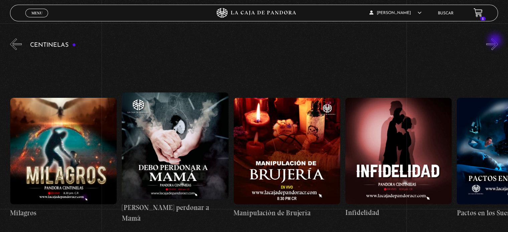
click at [495, 41] on button "»" at bounding box center [492, 44] width 12 height 12
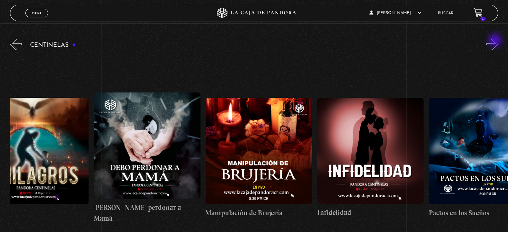
click at [495, 41] on button "»" at bounding box center [492, 44] width 12 height 12
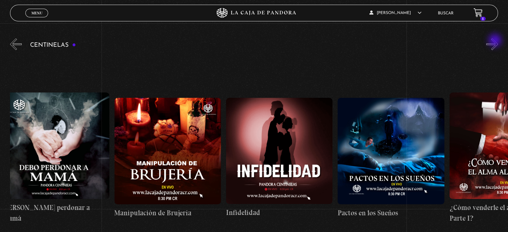
click at [495, 41] on button "»" at bounding box center [492, 44] width 12 height 12
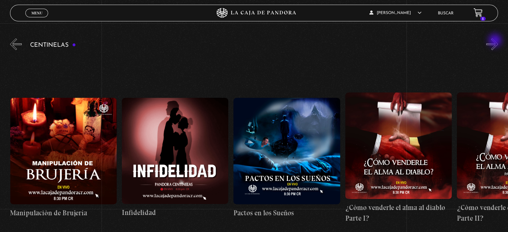
click at [495, 41] on button "»" at bounding box center [492, 44] width 12 height 12
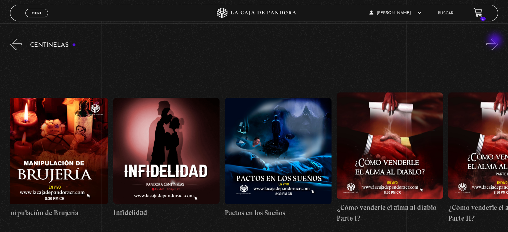
click at [495, 41] on button "»" at bounding box center [492, 44] width 12 height 12
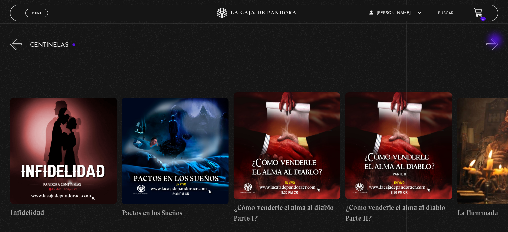
click at [495, 41] on button "»" at bounding box center [492, 44] width 12 height 12
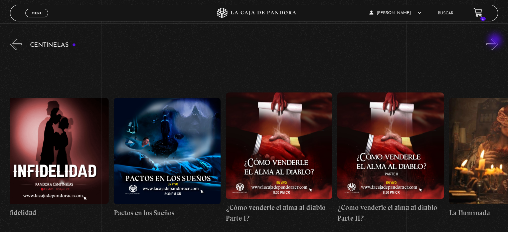
click at [495, 41] on button "»" at bounding box center [492, 44] width 12 height 12
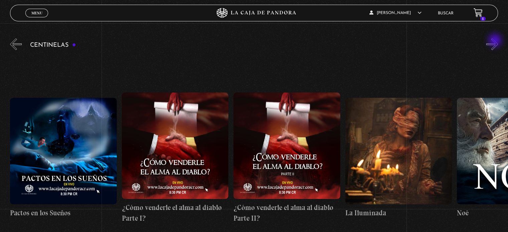
click at [495, 41] on button "»" at bounding box center [492, 44] width 12 height 12
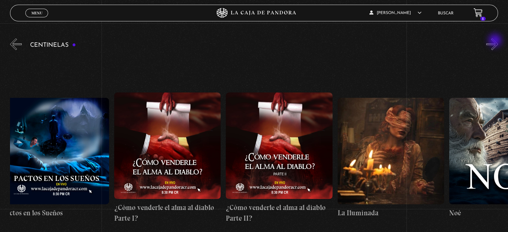
click at [495, 41] on button "»" at bounding box center [492, 44] width 12 height 12
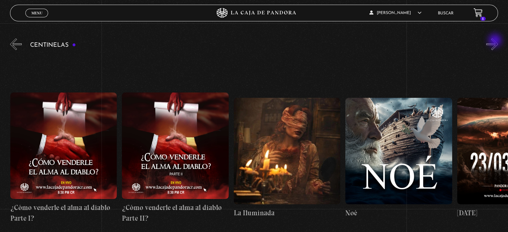
click at [495, 41] on button "»" at bounding box center [492, 44] width 12 height 12
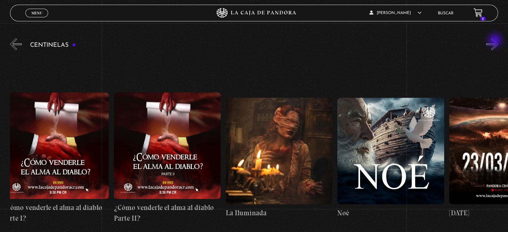
click at [495, 41] on button "»" at bounding box center [492, 44] width 12 height 12
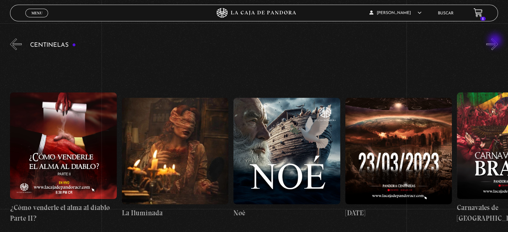
click at [495, 41] on button "»" at bounding box center [492, 44] width 12 height 12
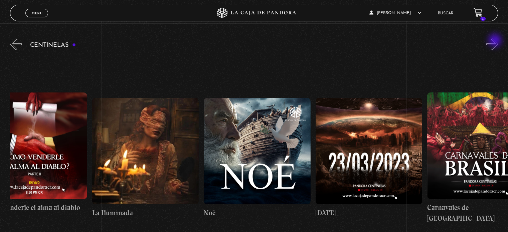
click at [495, 41] on button "»" at bounding box center [492, 44] width 12 height 12
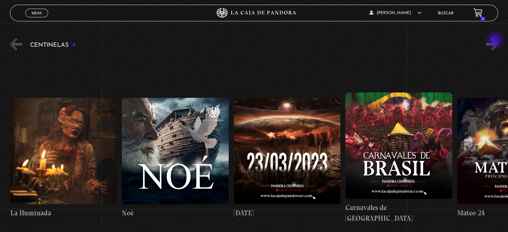
click at [495, 41] on button "»" at bounding box center [492, 44] width 12 height 12
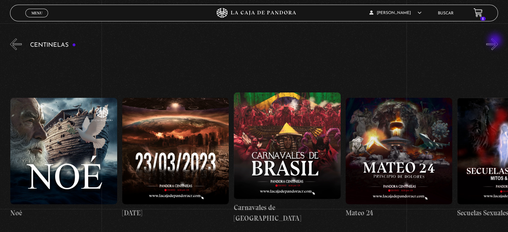
click at [495, 41] on button "»" at bounding box center [492, 44] width 12 height 12
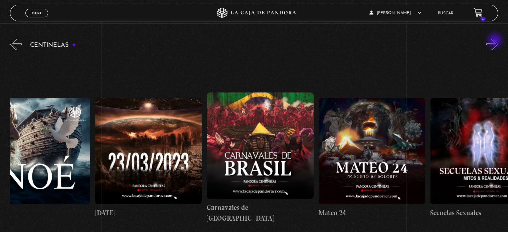
click at [495, 41] on button "»" at bounding box center [492, 44] width 12 height 12
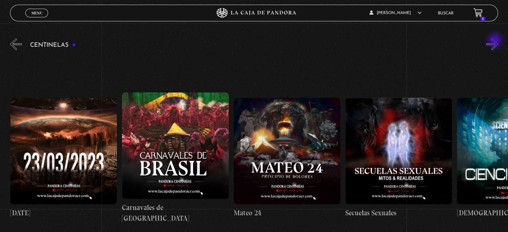
click at [495, 41] on button "»" at bounding box center [492, 44] width 12 height 12
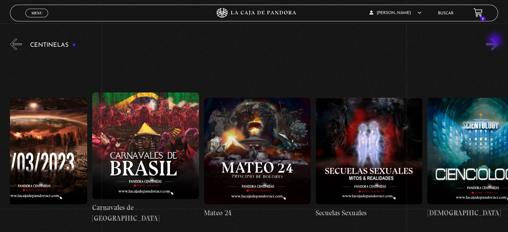
click at [495, 41] on button "»" at bounding box center [492, 44] width 12 height 12
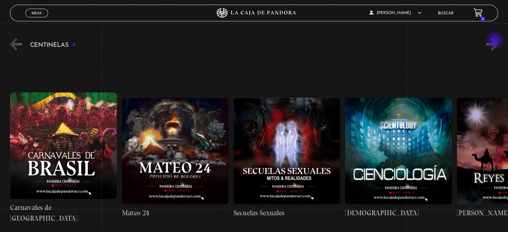
click at [495, 41] on button "»" at bounding box center [492, 44] width 12 height 12
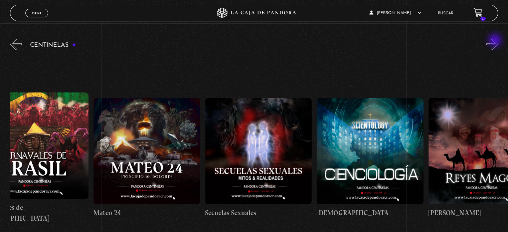
click at [495, 41] on button "»" at bounding box center [492, 44] width 12 height 12
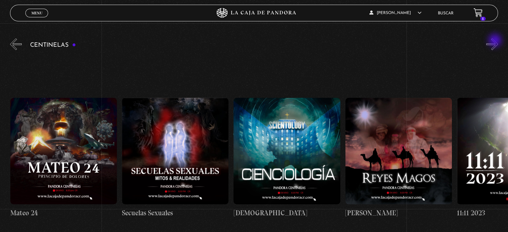
click at [495, 41] on button "»" at bounding box center [492, 44] width 12 height 12
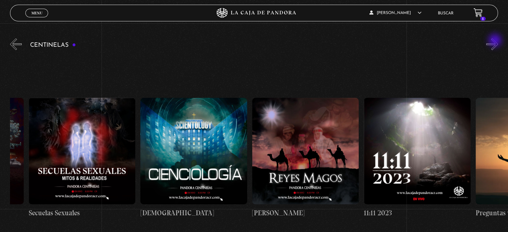
click at [495, 41] on button "»" at bounding box center [492, 44] width 12 height 12
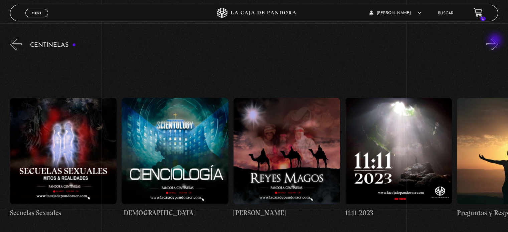
click at [495, 41] on button "»" at bounding box center [492, 44] width 12 height 12
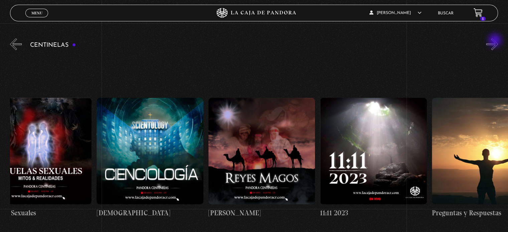
click at [495, 41] on button "»" at bounding box center [492, 44] width 12 height 12
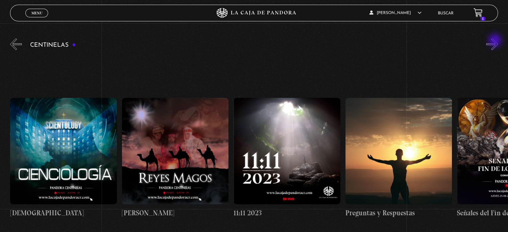
click at [495, 41] on button "»" at bounding box center [492, 44] width 12 height 12
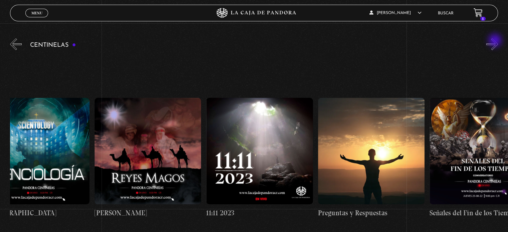
click at [495, 41] on button "»" at bounding box center [492, 44] width 12 height 12
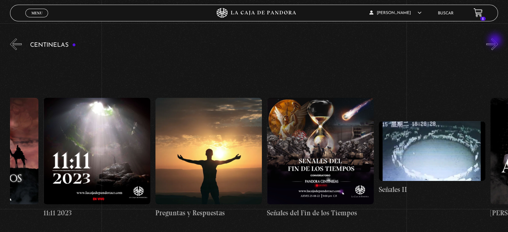
click at [495, 41] on button "»" at bounding box center [492, 44] width 12 height 12
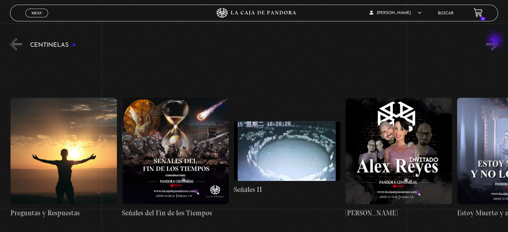
scroll to position [0, 5694]
click at [495, 41] on button "»" at bounding box center [492, 44] width 12 height 12
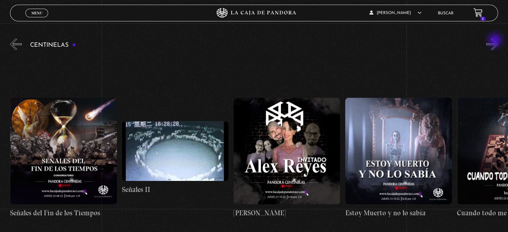
click at [495, 41] on button "»" at bounding box center [492, 44] width 12 height 12
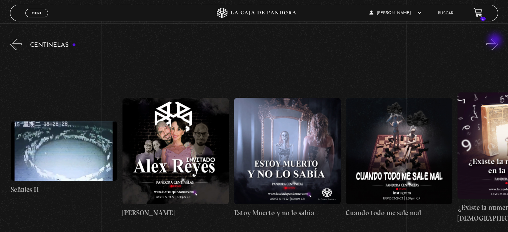
click at [495, 41] on button "»" at bounding box center [492, 44] width 12 height 12
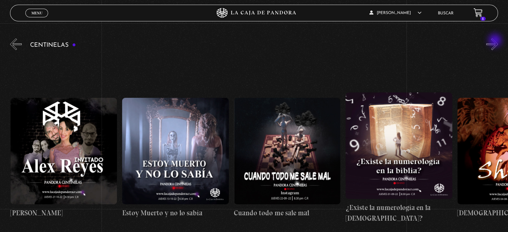
click at [495, 41] on button "»" at bounding box center [492, 44] width 12 height 12
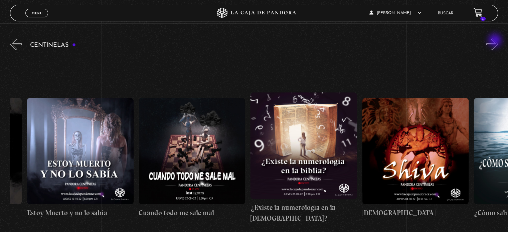
click at [495, 41] on button "»" at bounding box center [492, 44] width 12 height 12
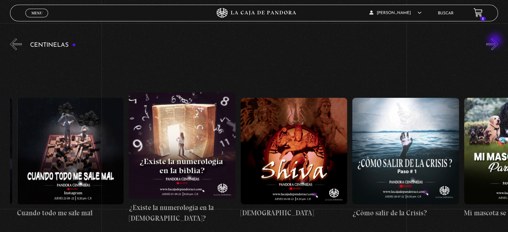
click at [495, 41] on button "»" at bounding box center [492, 44] width 12 height 12
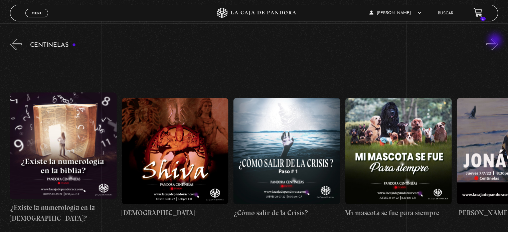
click at [495, 41] on button "»" at bounding box center [492, 44] width 12 height 12
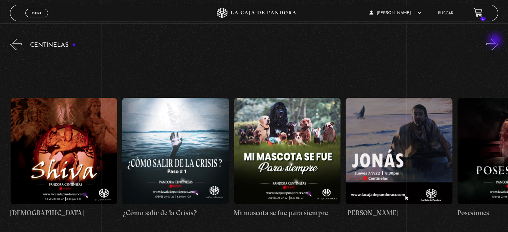
click at [495, 41] on button "»" at bounding box center [492, 44] width 12 height 12
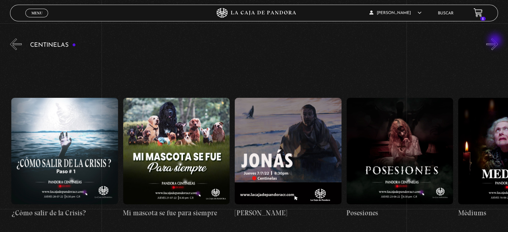
scroll to position [0, 6587]
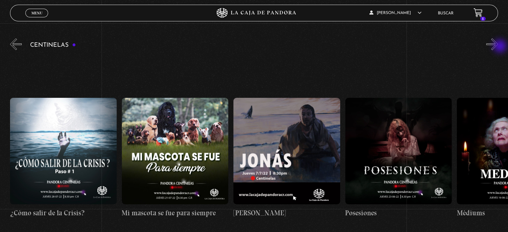
click at [498, 47] on button "»" at bounding box center [492, 44] width 12 height 12
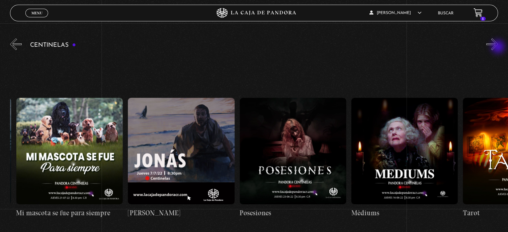
click at [498, 47] on button "»" at bounding box center [492, 44] width 12 height 12
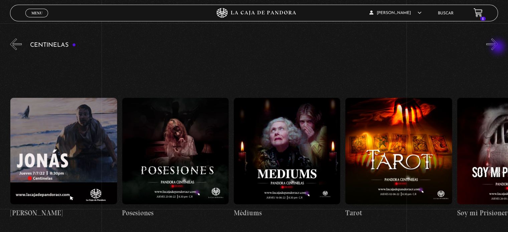
click at [498, 47] on button "»" at bounding box center [492, 44] width 12 height 12
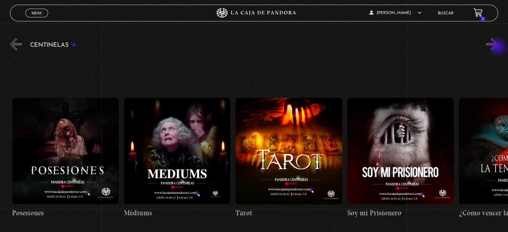
click at [498, 47] on button "»" at bounding box center [492, 44] width 12 height 12
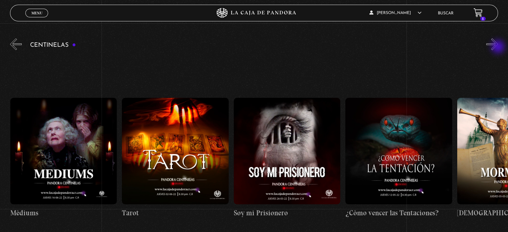
click at [498, 47] on button "»" at bounding box center [492, 44] width 12 height 12
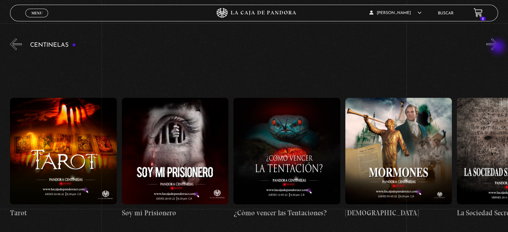
scroll to position [0, 7145]
click at [303, 160] on figure at bounding box center [286, 151] width 106 height 106
click at [306, 165] on figure at bounding box center [286, 151] width 106 height 106
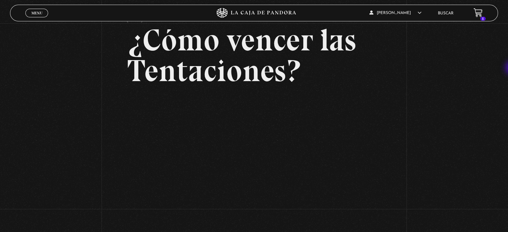
scroll to position [37, 0]
